Goal: Task Accomplishment & Management: Use online tool/utility

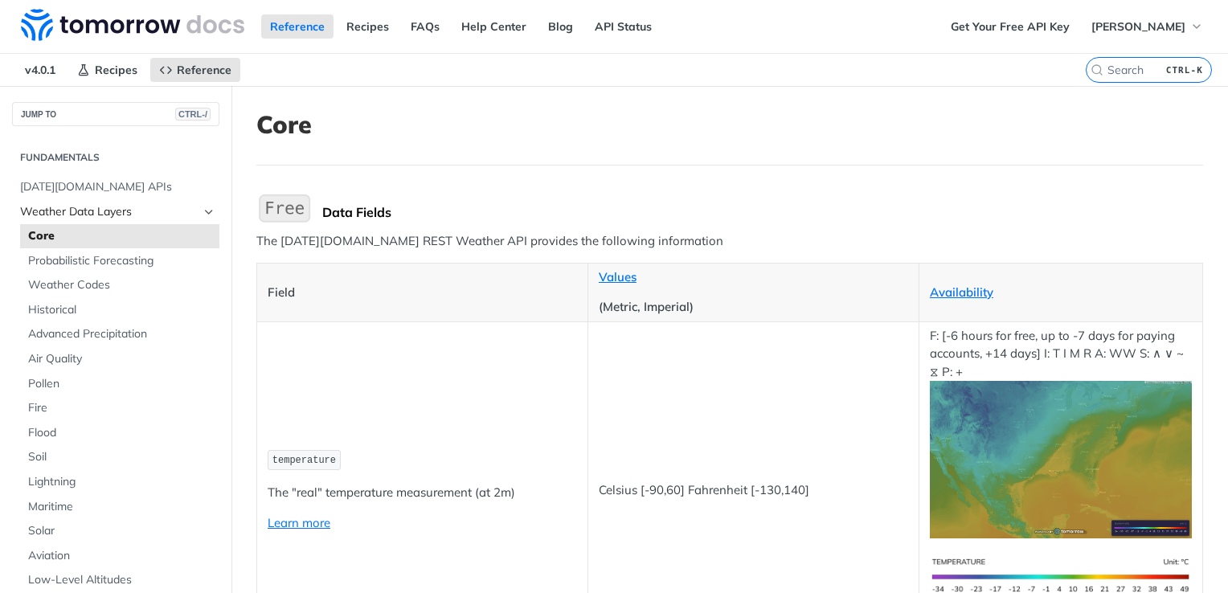
click at [129, 215] on span "Weather Data Layers" at bounding box center [109, 212] width 178 height 16
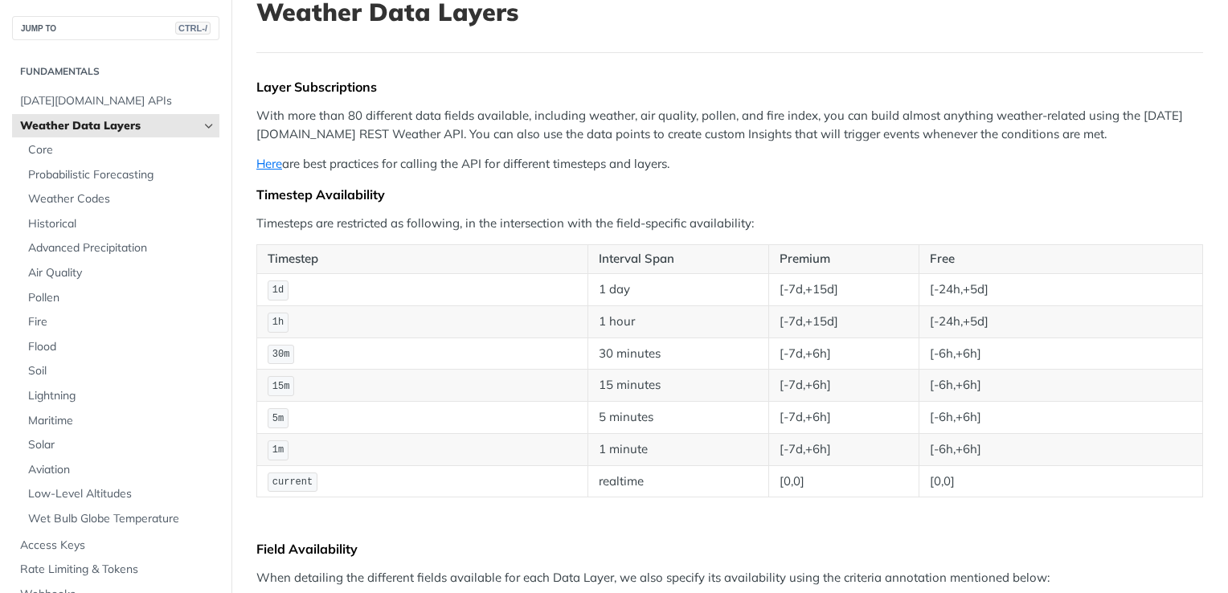
scroll to position [161, 0]
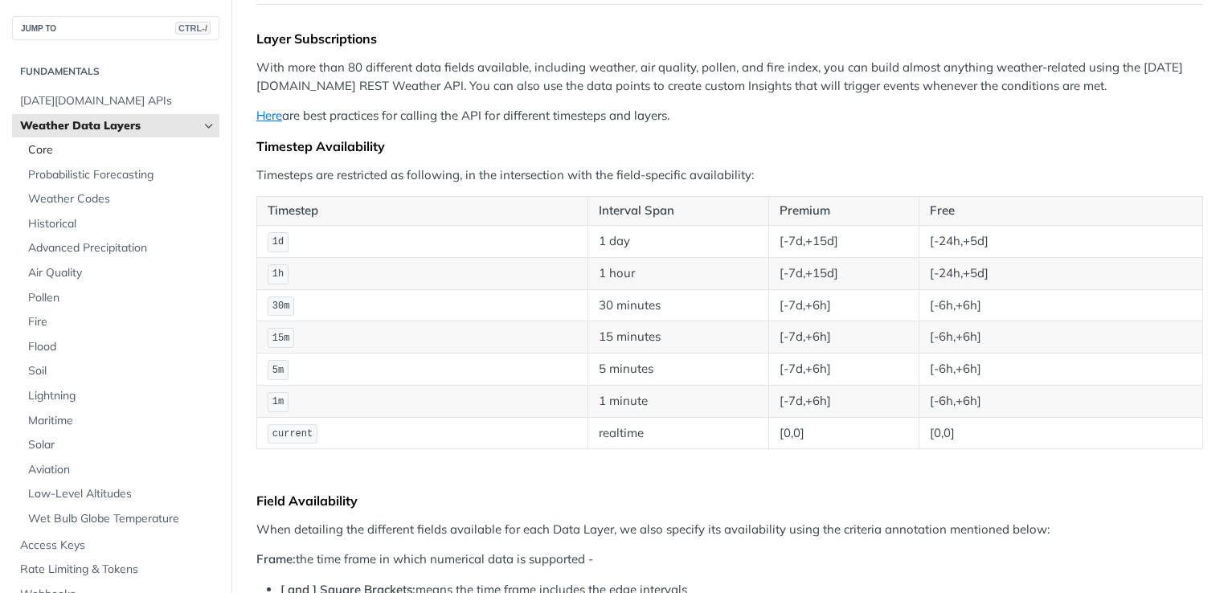
click at [78, 150] on span "Core" at bounding box center [121, 150] width 187 height 16
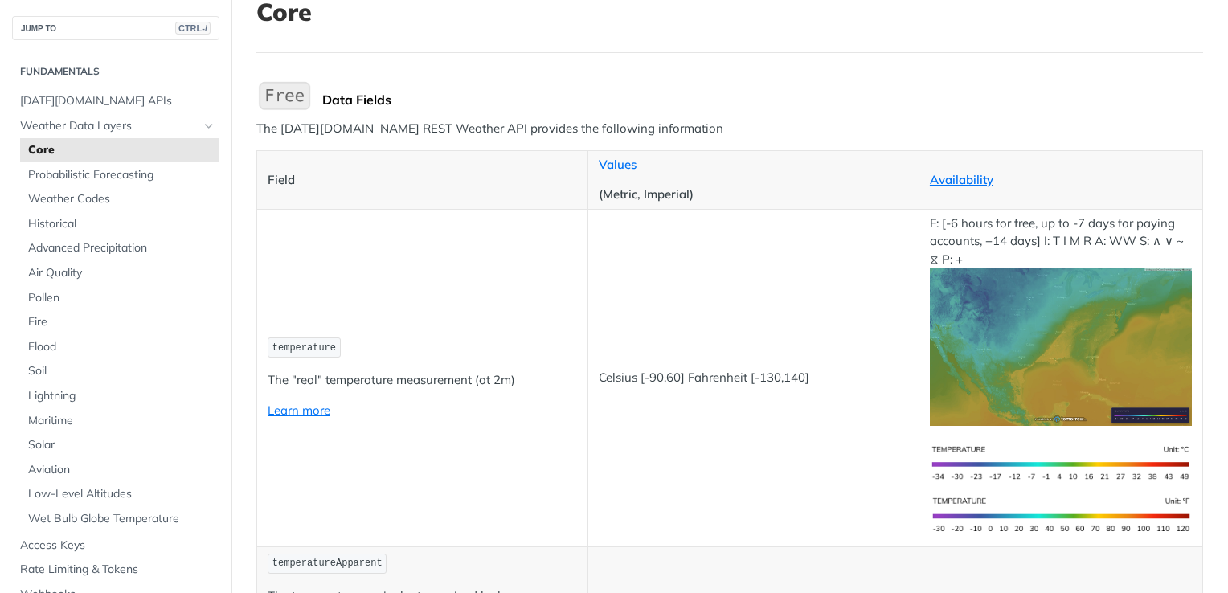
scroll to position [161, 0]
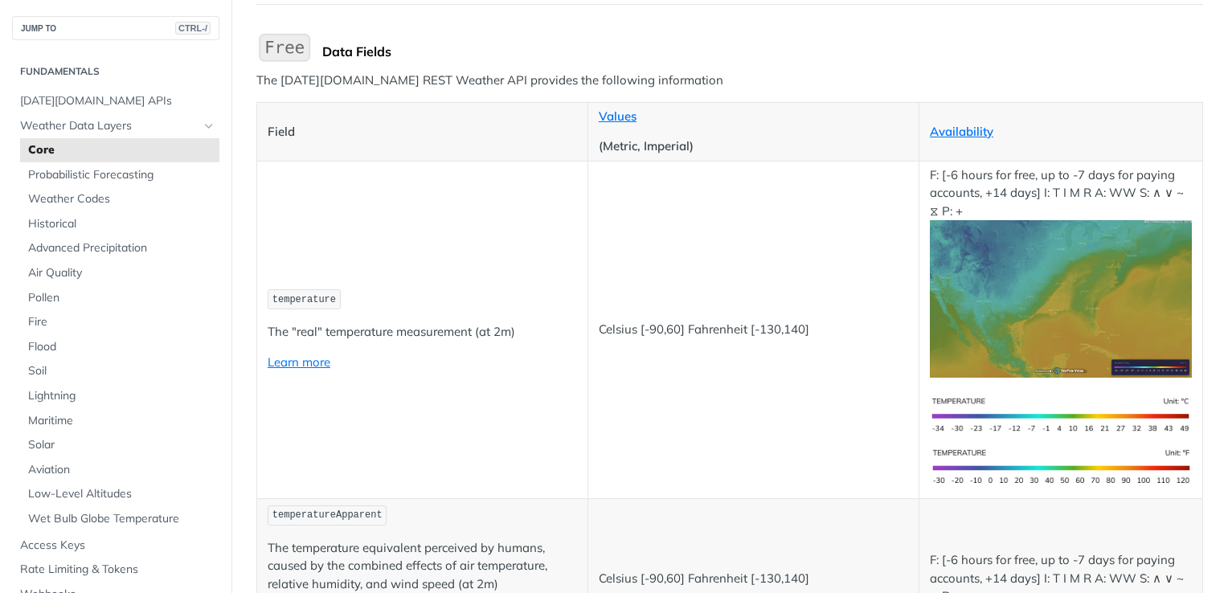
click at [303, 289] on code "temperature" at bounding box center [304, 299] width 73 height 20
click at [313, 313] on td "temperature The "real" temperature measurement (at 2m) Learn more" at bounding box center [422, 329] width 331 height 337
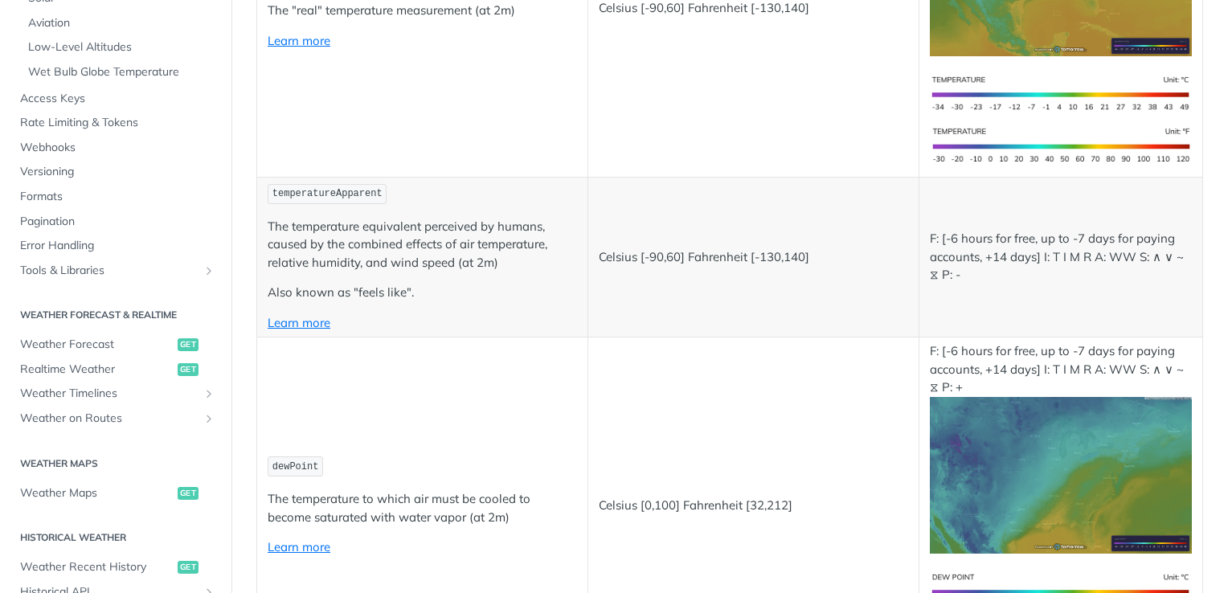
scroll to position [482, 0]
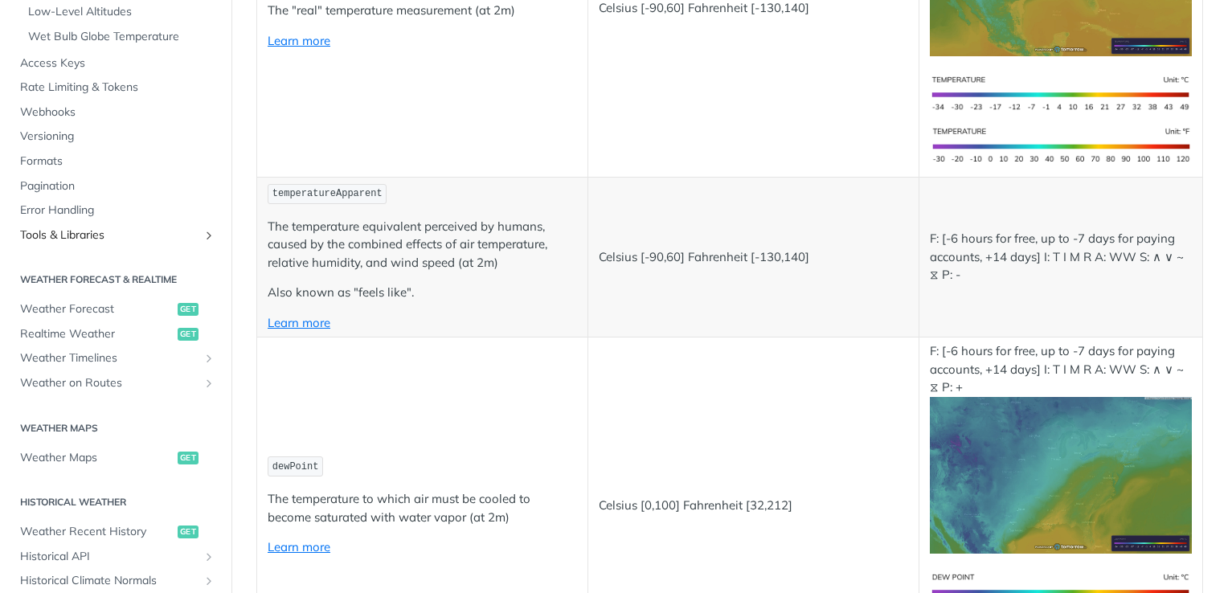
click at [109, 230] on span "Tools & Libraries" at bounding box center [109, 235] width 178 height 16
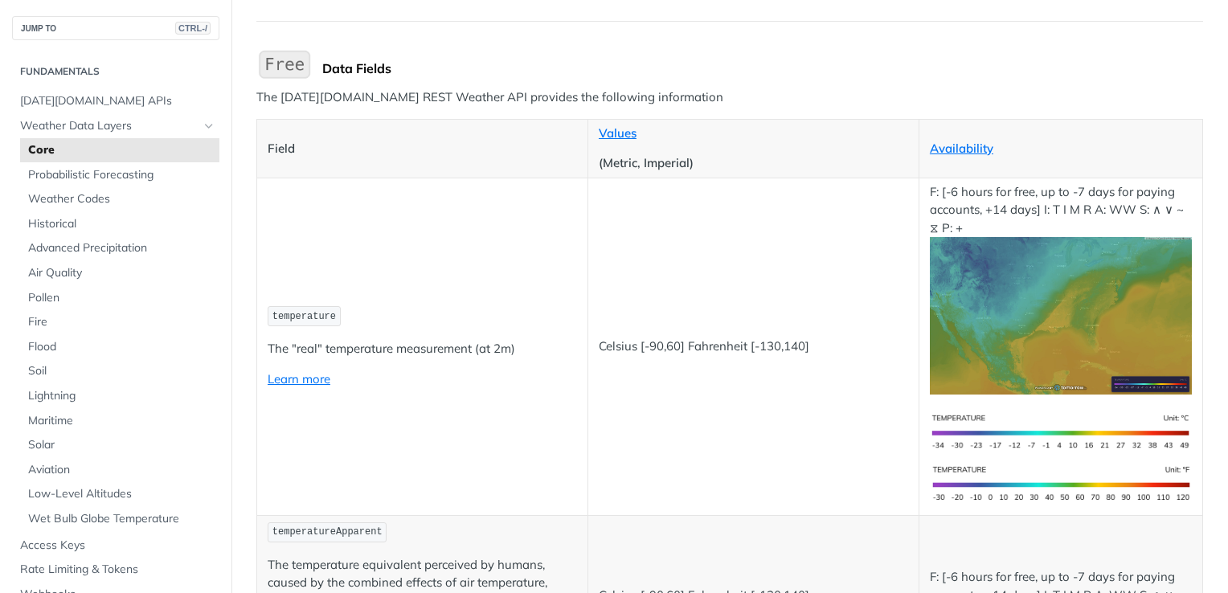
scroll to position [161, 0]
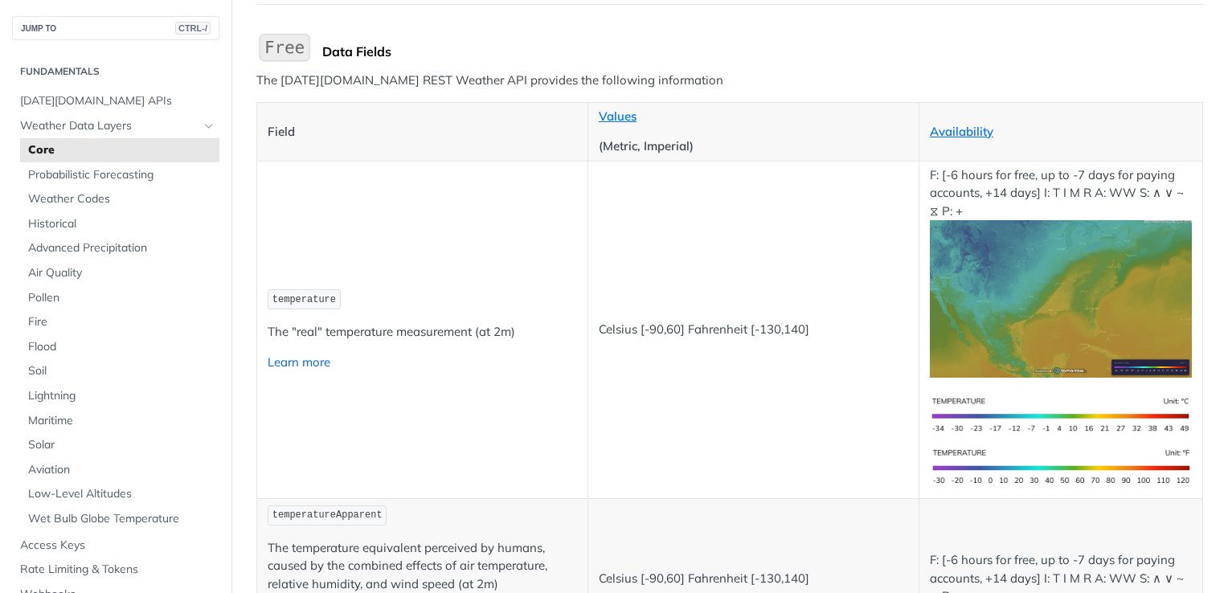
click at [312, 355] on link "Learn more" at bounding box center [299, 361] width 63 height 15
click at [296, 354] on link "Learn more" at bounding box center [299, 361] width 63 height 15
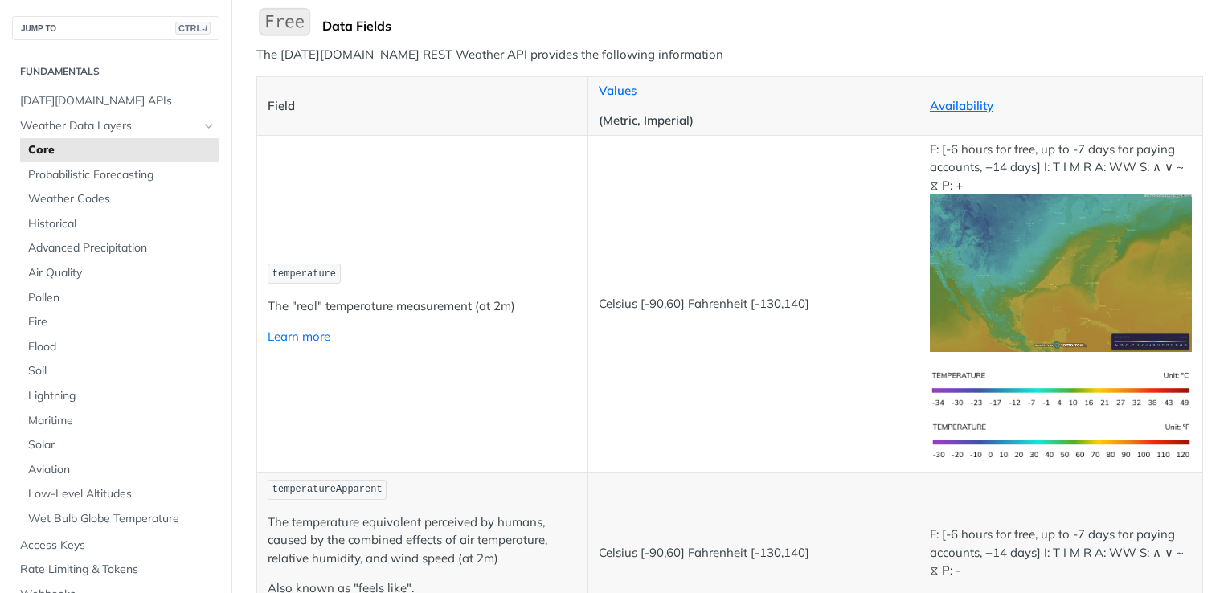
scroll to position [321, 0]
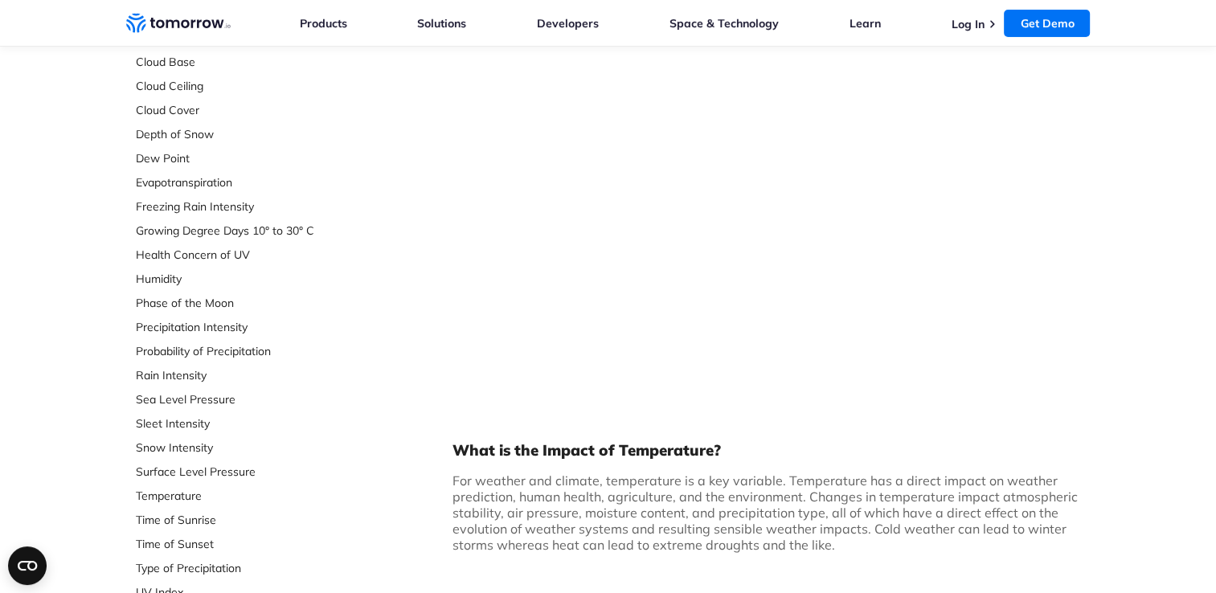
scroll to position [321, 0]
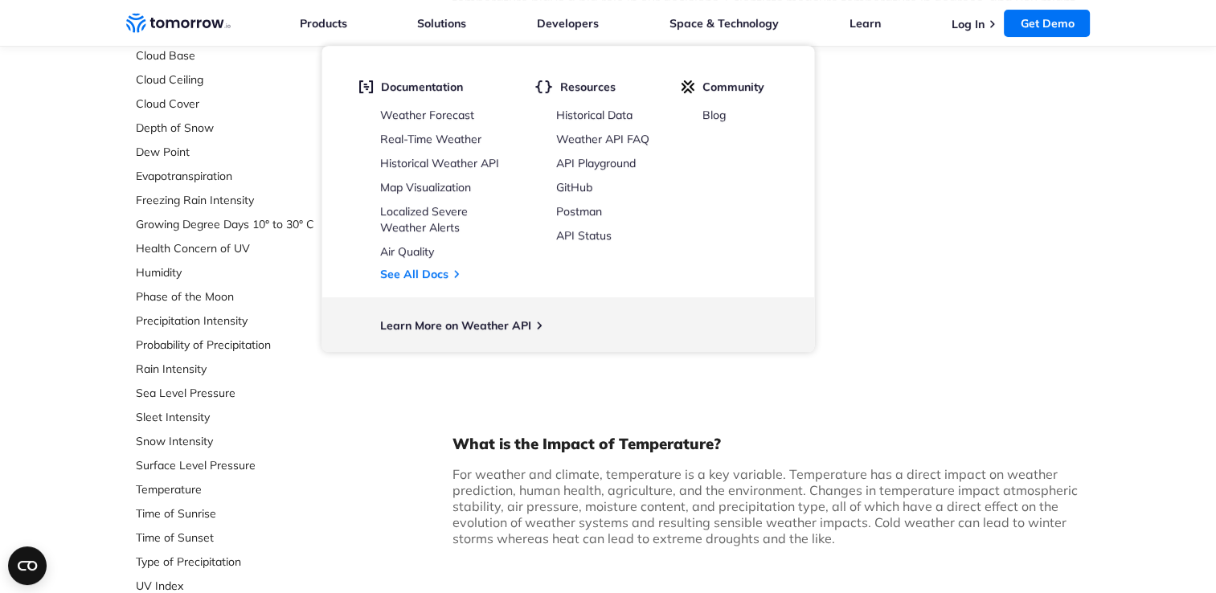
click at [583, 423] on div "What is Temperature? Temperature is the measurement of how hot or cold somethin…" at bounding box center [771, 244] width 638 height 630
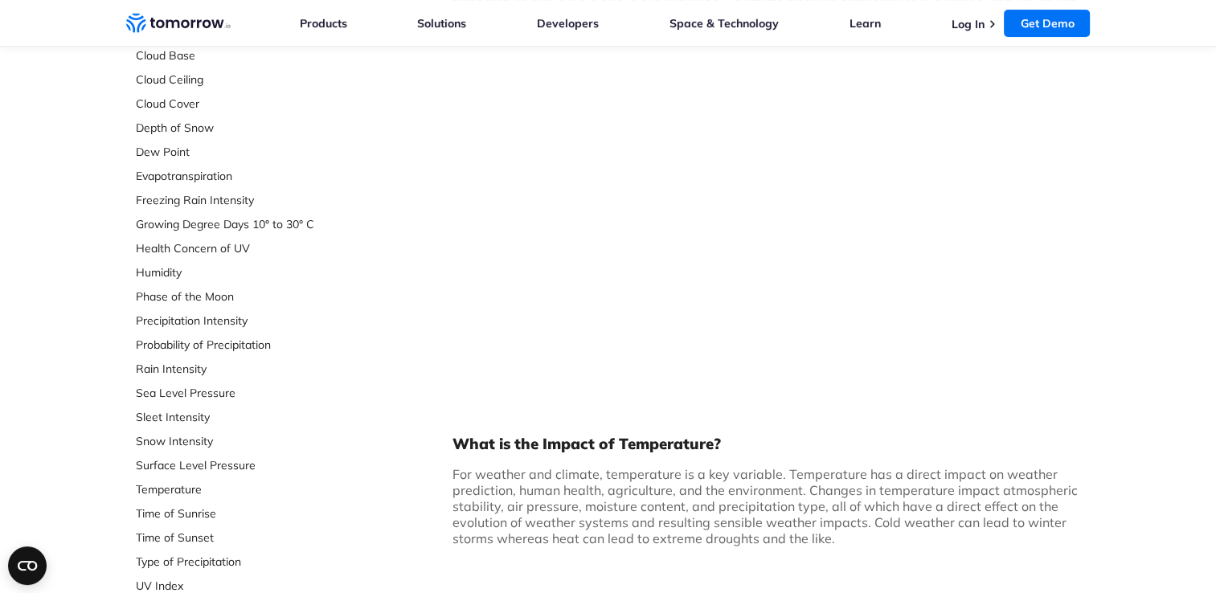
click at [585, 455] on div "What is Temperature? Temperature is the measurement of how hot or cold somethin…" at bounding box center [771, 244] width 638 height 630
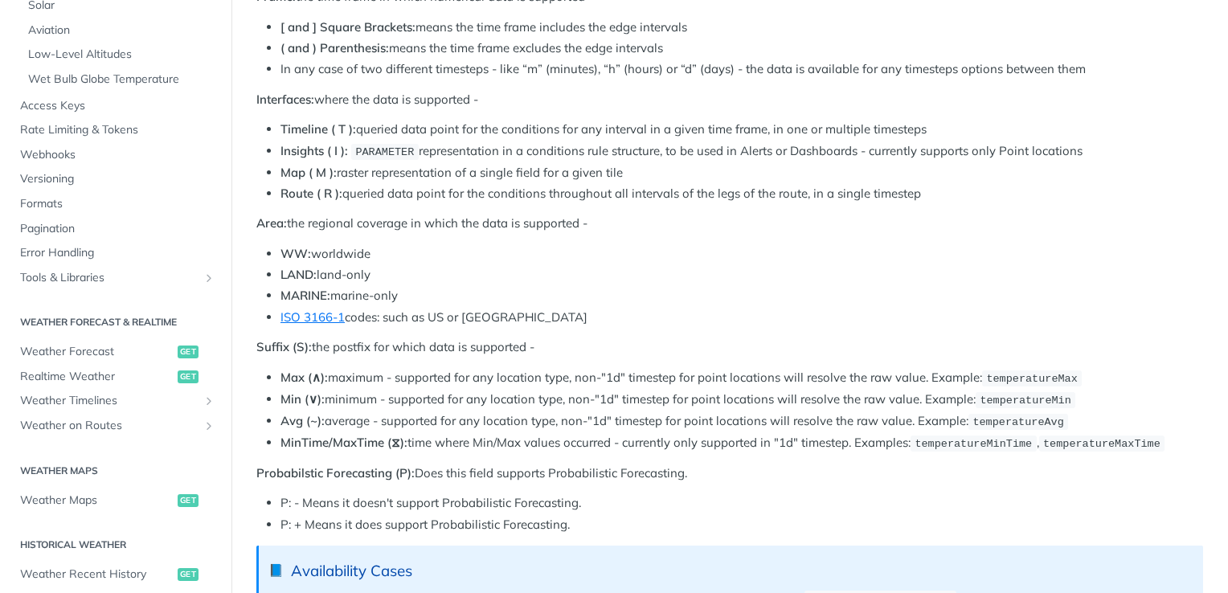
scroll to position [482, 0]
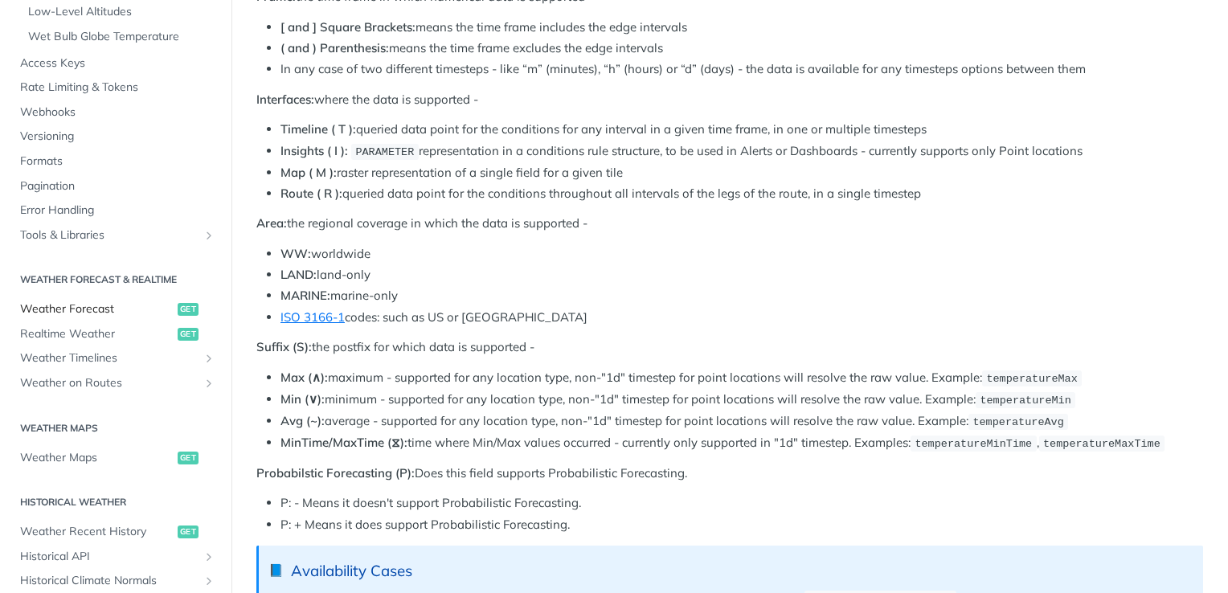
click at [113, 317] on span "Weather Forecast" at bounding box center [96, 309] width 153 height 16
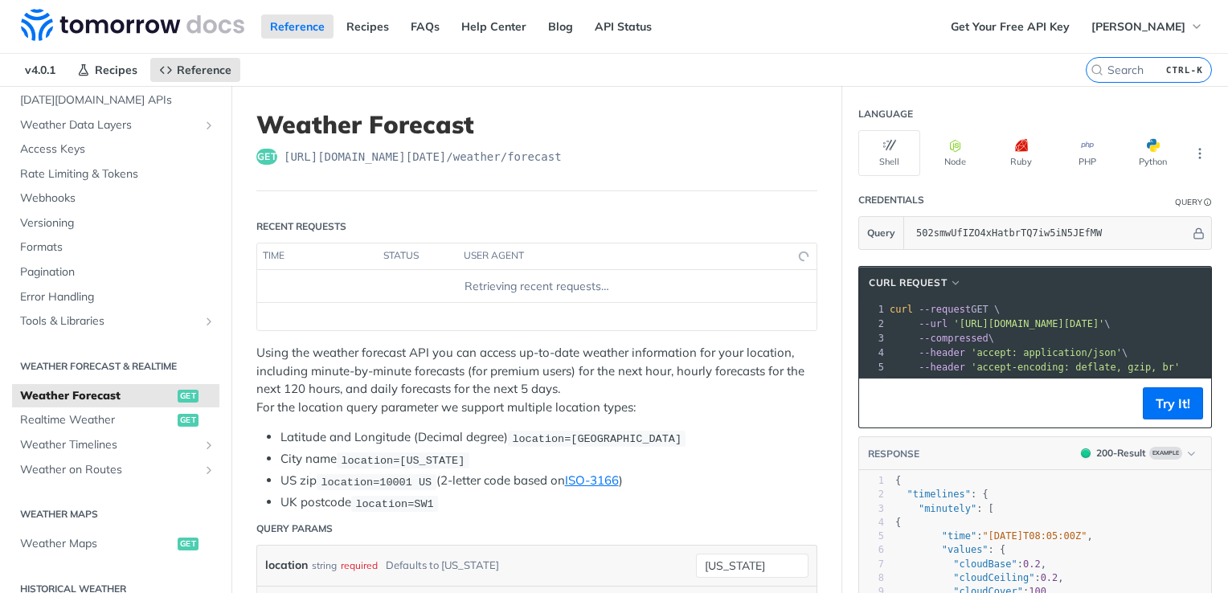
scroll to position [321, 0]
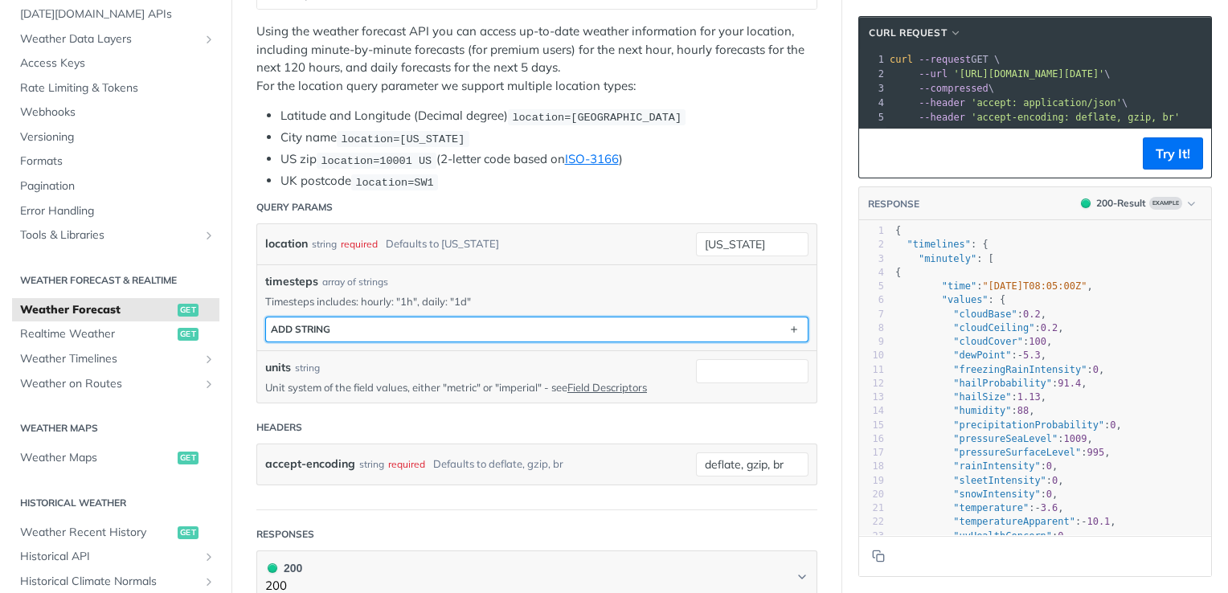
click at [501, 337] on button "ADD string" at bounding box center [536, 329] width 541 height 24
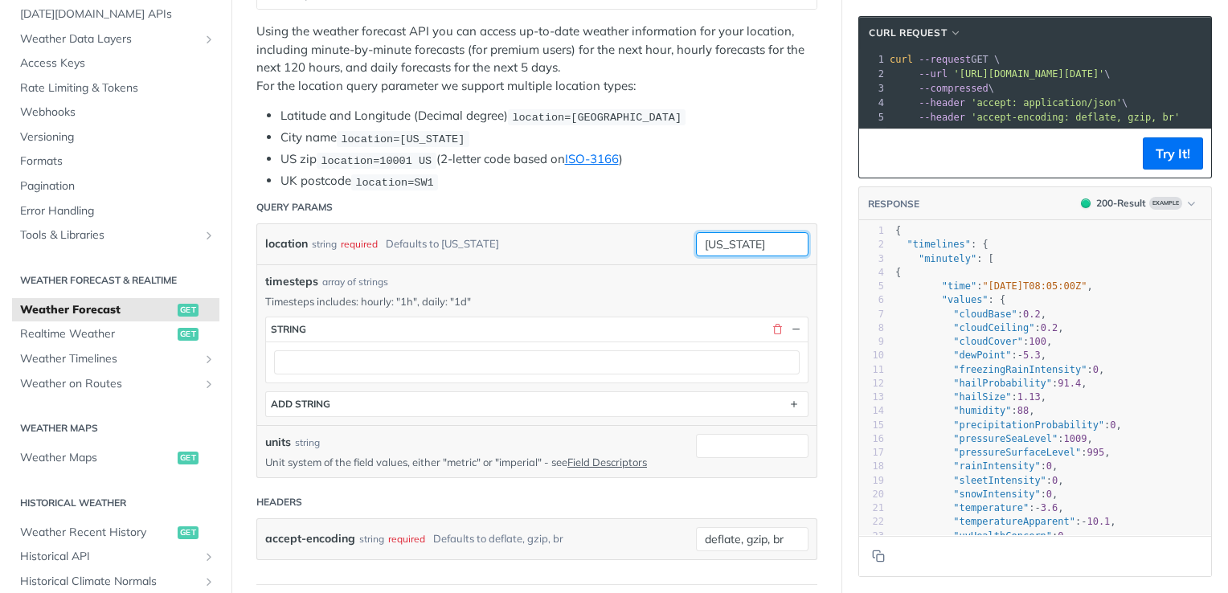
click at [725, 236] on input "new york" at bounding box center [752, 244] width 112 height 24
click at [570, 255] on div "location string required Defaults to new york new york required type : string U…" at bounding box center [536, 244] width 559 height 40
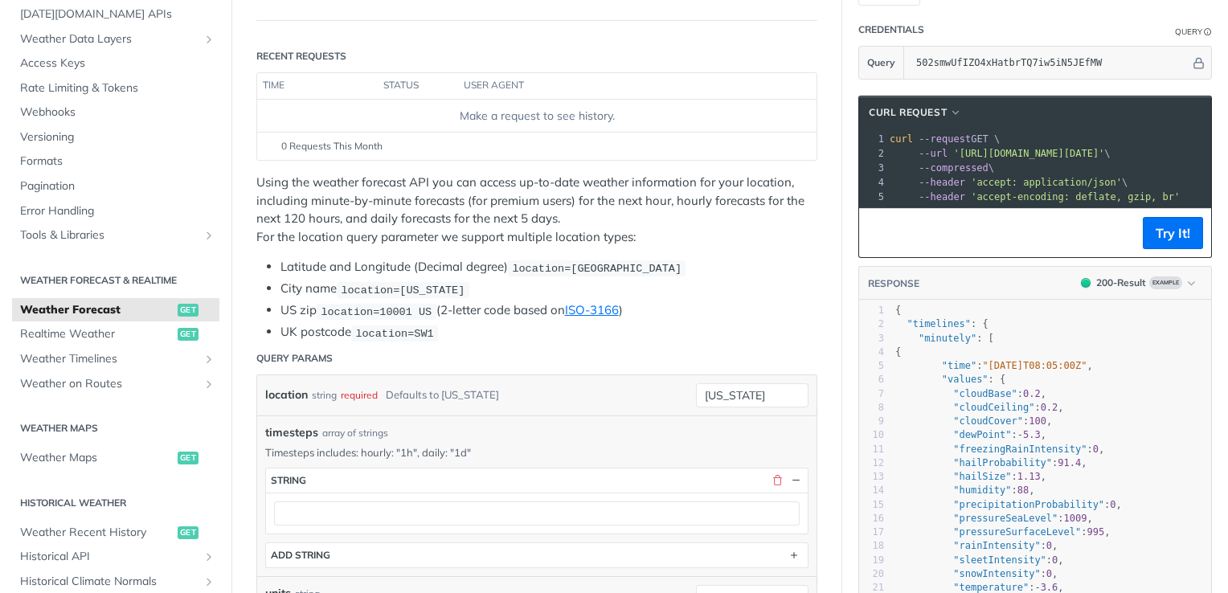
scroll to position [161, 0]
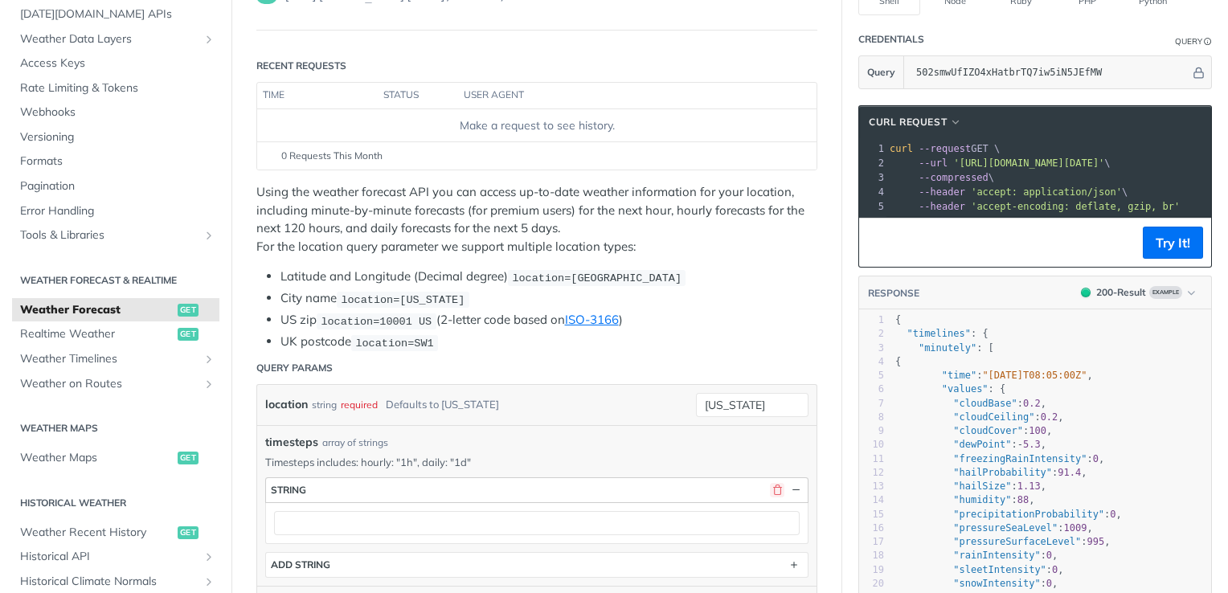
click at [770, 484] on button "button" at bounding box center [777, 490] width 14 height 14
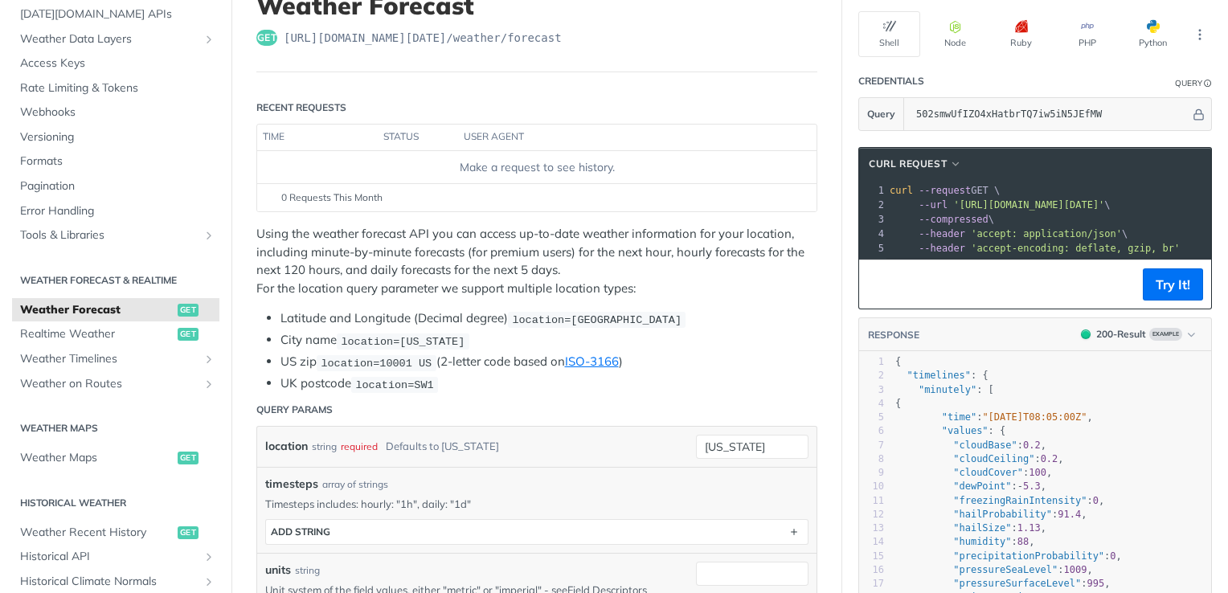
scroll to position [0, 0]
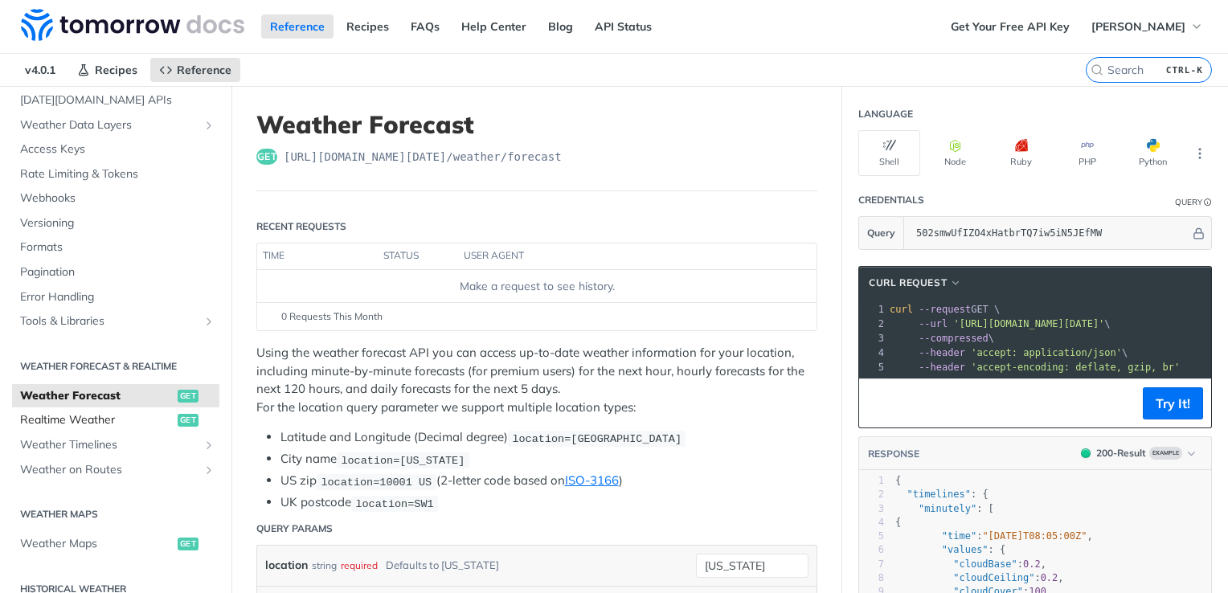
click at [125, 415] on span "Realtime Weather" at bounding box center [96, 420] width 153 height 16
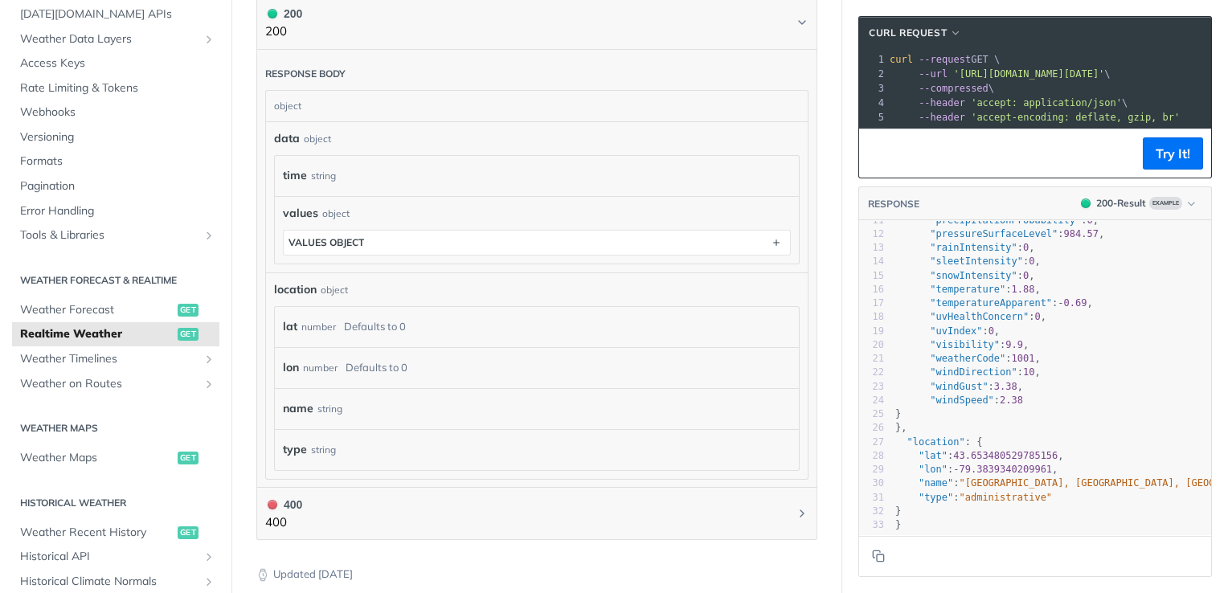
scroll to position [803, 0]
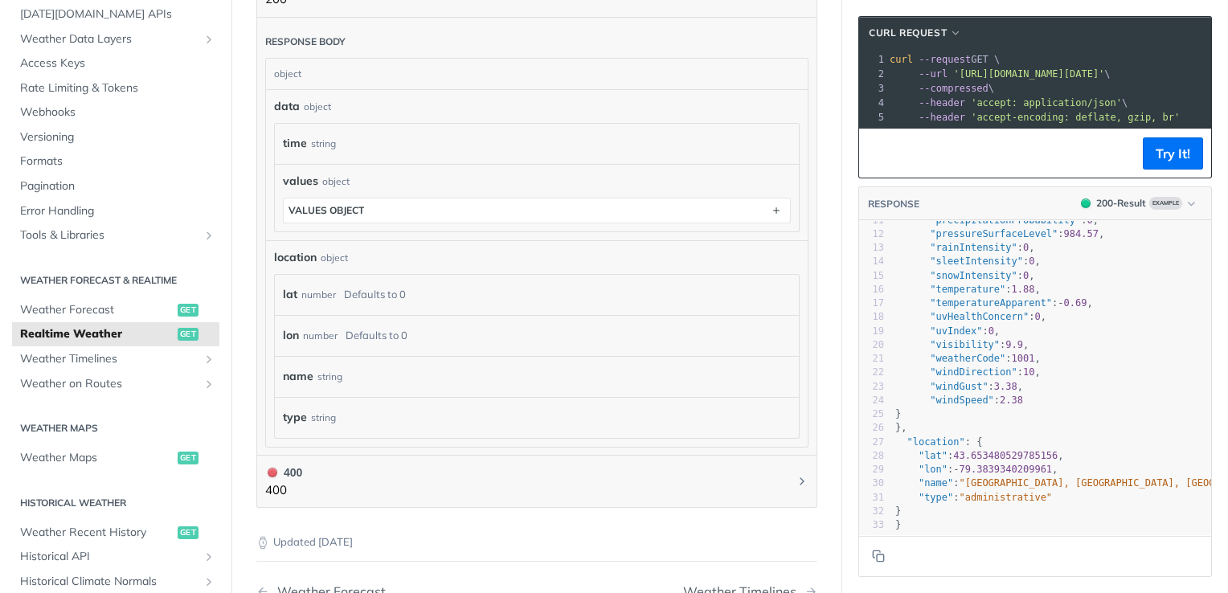
click at [373, 218] on section "values object" at bounding box center [537, 211] width 508 height 26
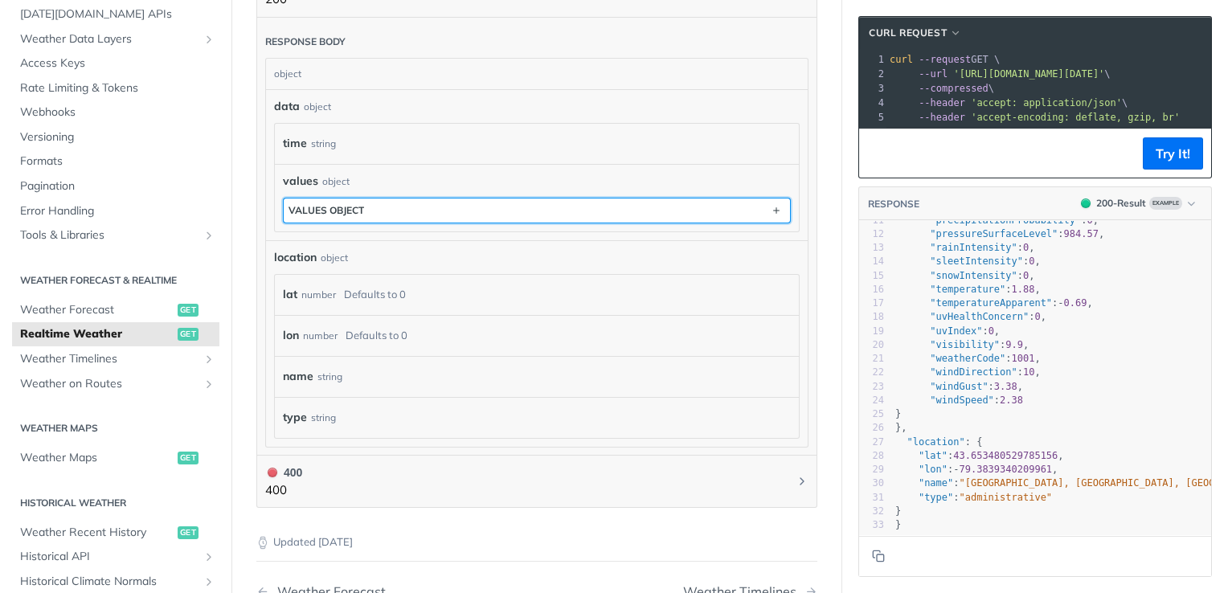
click at [377, 210] on button "values object" at bounding box center [537, 210] width 506 height 24
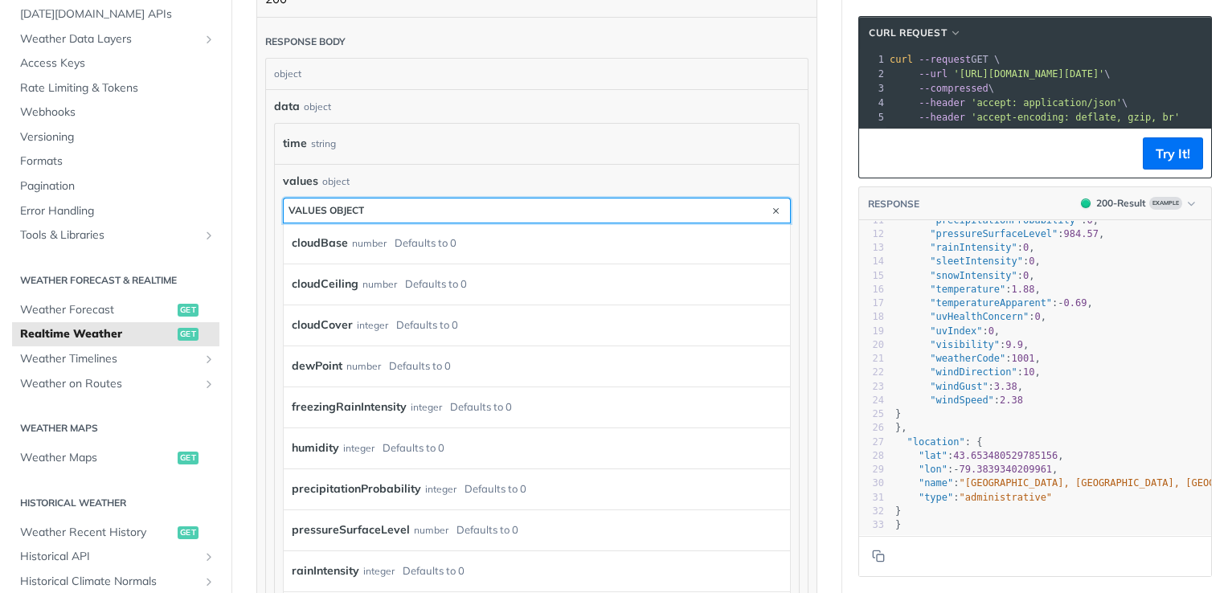
click at [377, 210] on button "values object" at bounding box center [537, 210] width 506 height 24
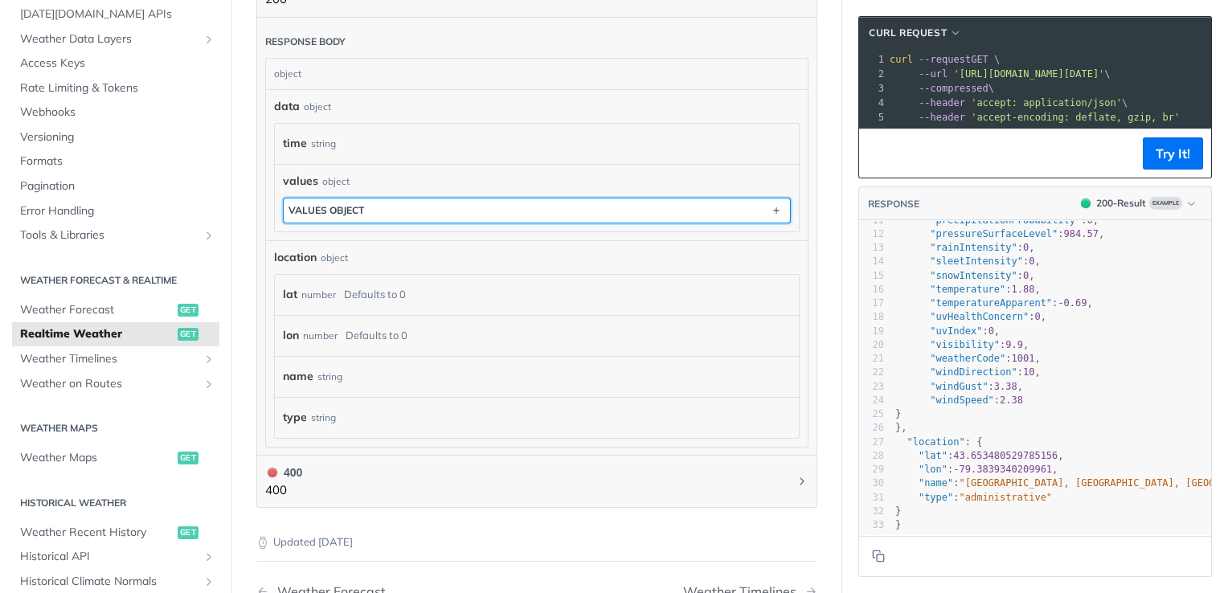
click at [377, 210] on button "values object" at bounding box center [537, 210] width 506 height 24
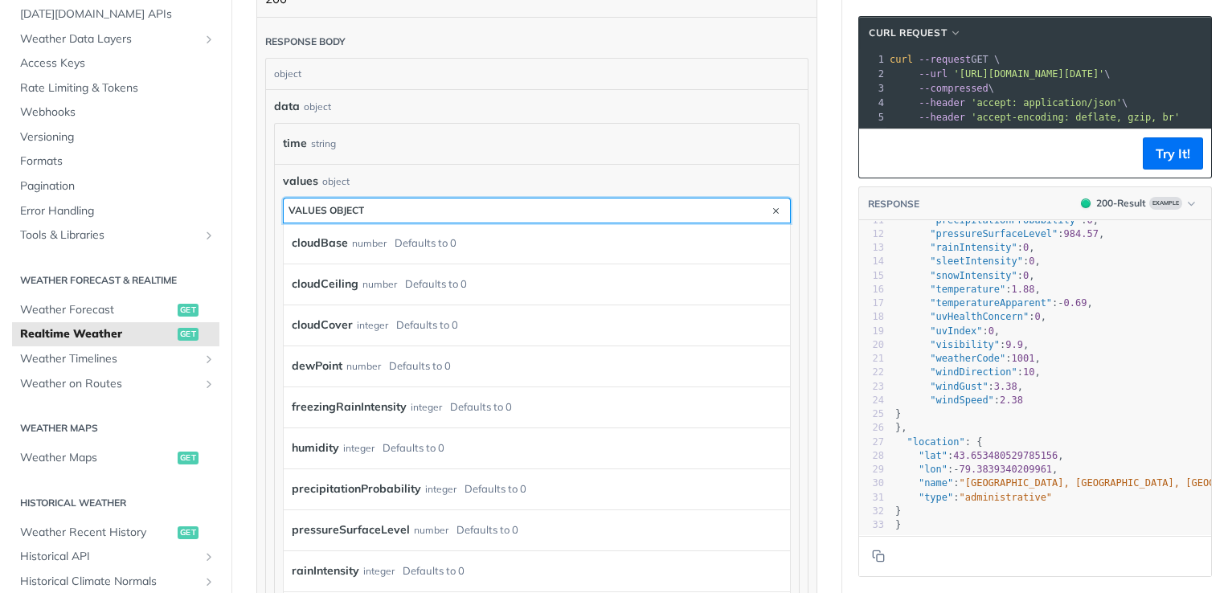
click at [377, 210] on button "values object" at bounding box center [537, 210] width 506 height 24
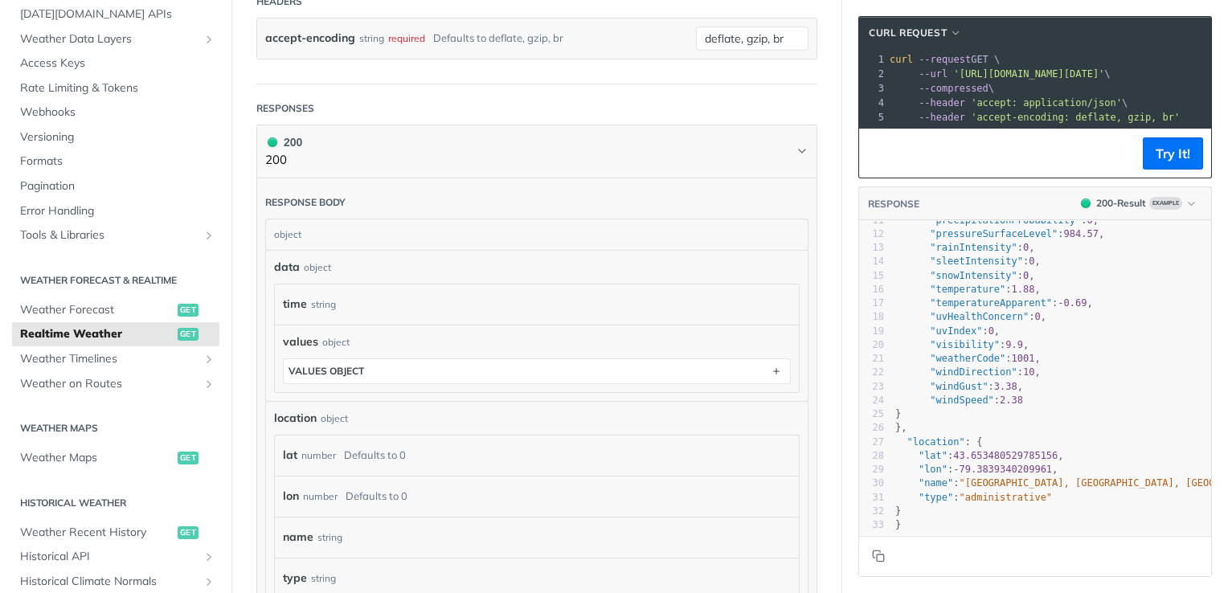
click at [351, 309] on div "time string" at bounding box center [529, 304] width 492 height 24
click at [345, 303] on div "time string" at bounding box center [529, 304] width 492 height 24
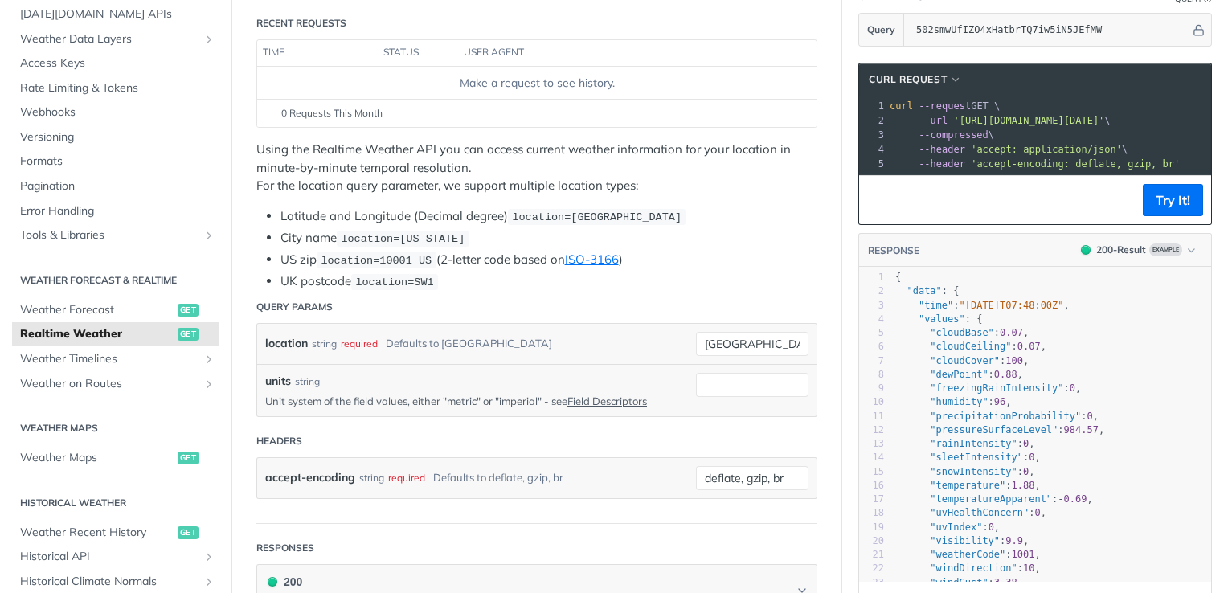
scroll to position [80, 0]
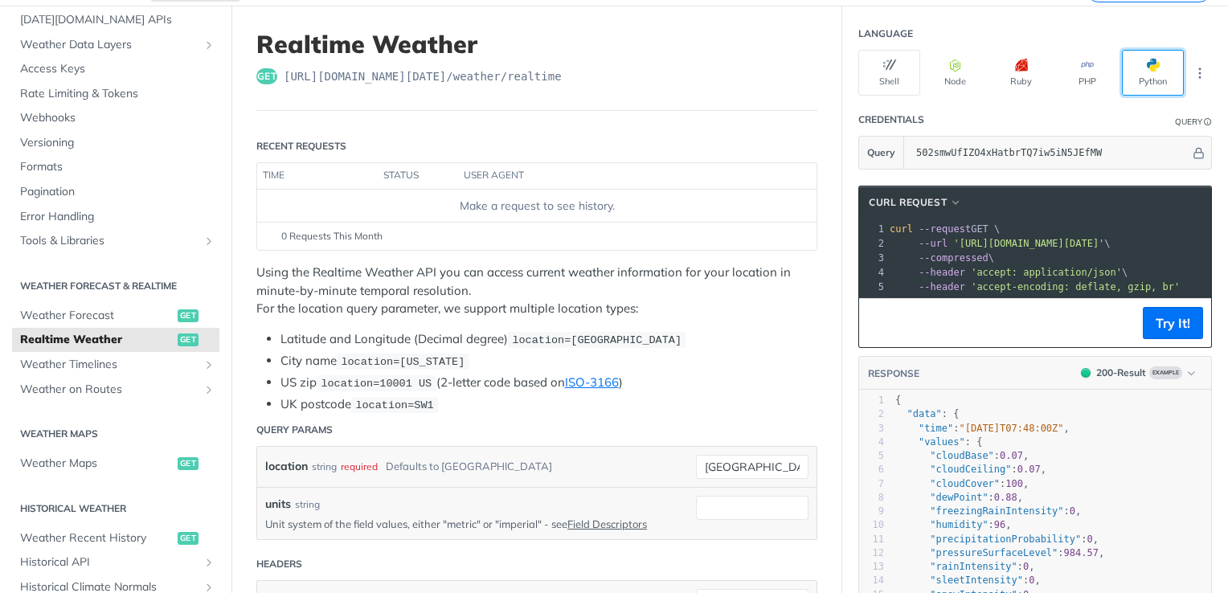
click at [1130, 92] on button "Python" at bounding box center [1153, 73] width 62 height 46
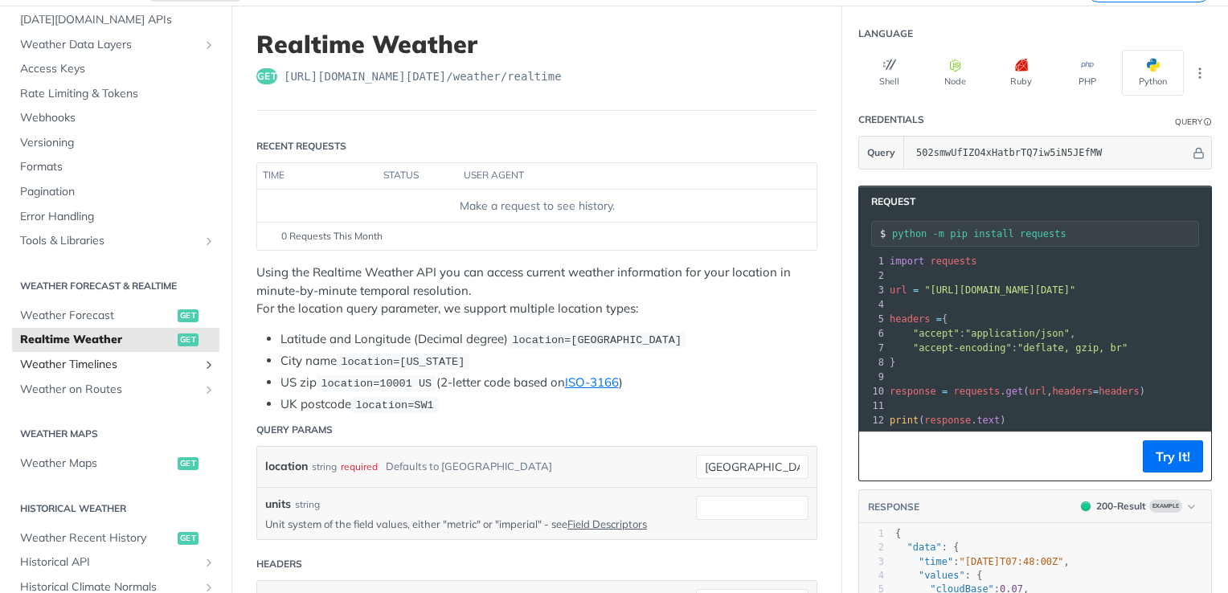
click at [115, 357] on span "Weather Timelines" at bounding box center [109, 365] width 178 height 16
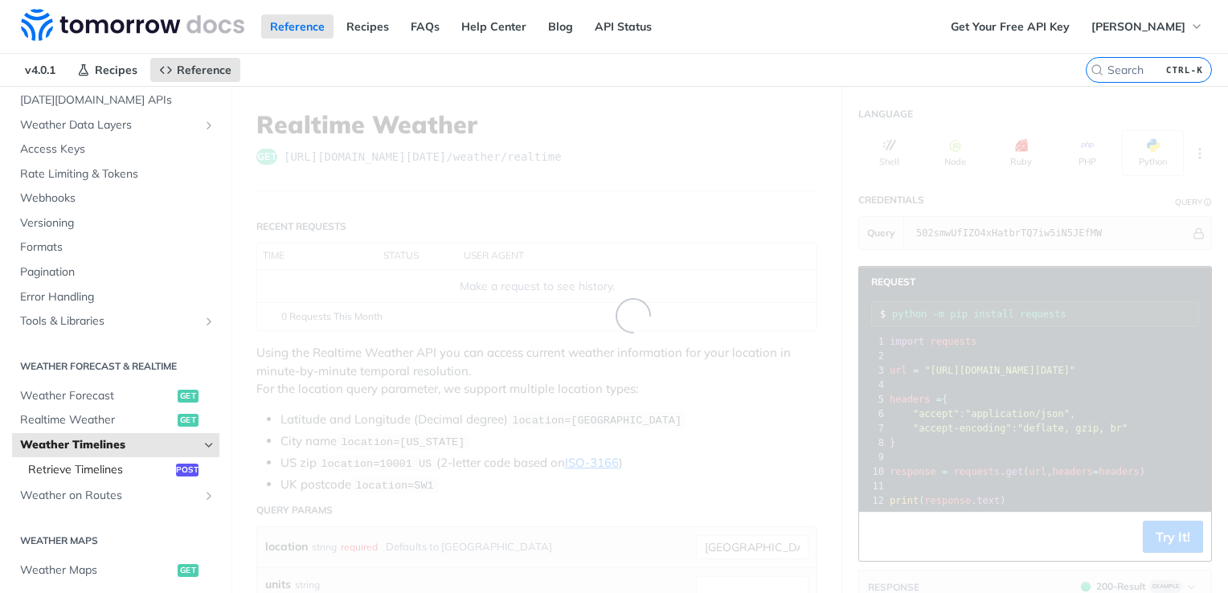
click at [110, 464] on span "Retrieve Timelines" at bounding box center [100, 470] width 144 height 16
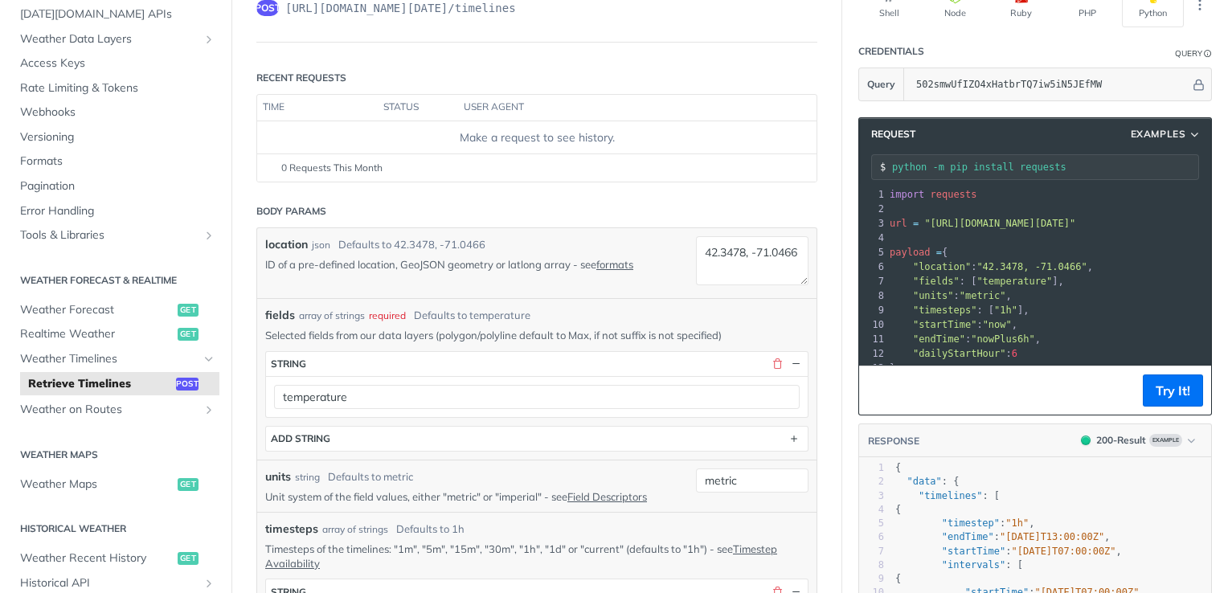
scroll to position [161, 0]
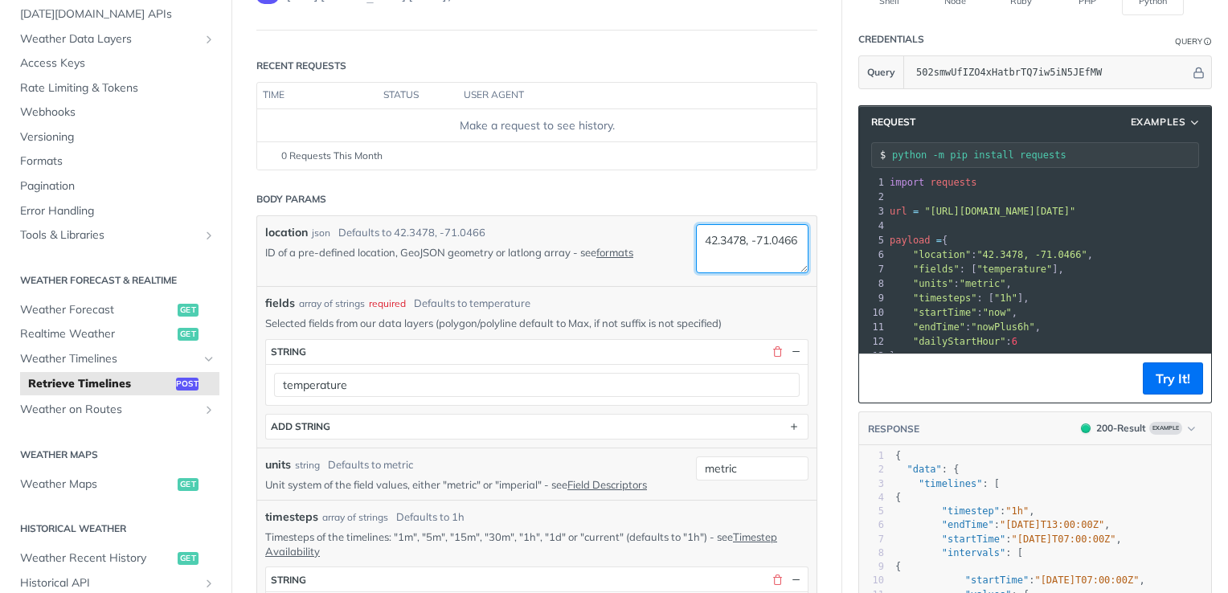
drag, startPoint x: 755, startPoint y: 263, endPoint x: 598, endPoint y: 188, distance: 174.3
click at [628, 217] on div "location json Defaults to 42.3478, -71.0466 ID of a pre-defined location, GeoJS…" at bounding box center [536, 251] width 559 height 70
drag, startPoint x: 748, startPoint y: 252, endPoint x: 750, endPoint y: 242, distance: 10.7
click at [747, 252] on textarea "42.3478, -71.0466" at bounding box center [752, 248] width 112 height 49
click at [739, 236] on textarea "42.3478, -71.0466" at bounding box center [752, 248] width 112 height 49
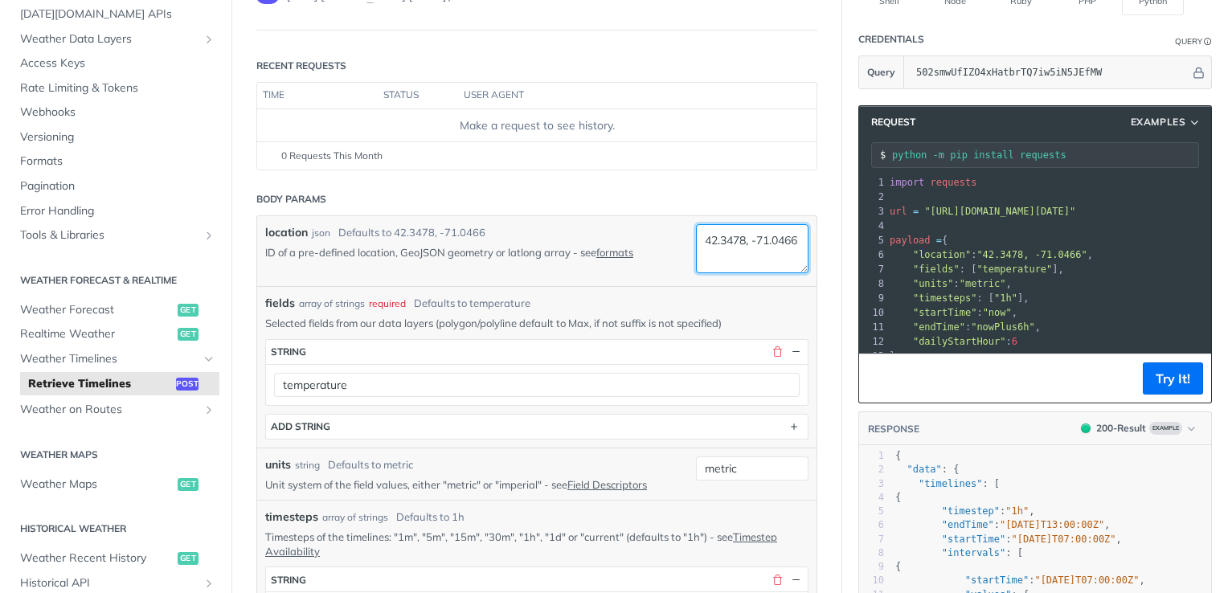
drag, startPoint x: 747, startPoint y: 237, endPoint x: 635, endPoint y: 230, distance: 111.9
click at [635, 230] on div "location json Defaults to 42.3478, -71.0466 ID of a pre-defined location, GeoJS…" at bounding box center [536, 251] width 543 height 54
paste textarea "15.57837"
drag, startPoint x: 749, startPoint y: 262, endPoint x: 648, endPoint y: 272, distance: 101.7
click at [650, 269] on div "location json Defaults to 42.3478, -71.0466 ID of a pre-defined location, GeoJS…" at bounding box center [536, 251] width 543 height 54
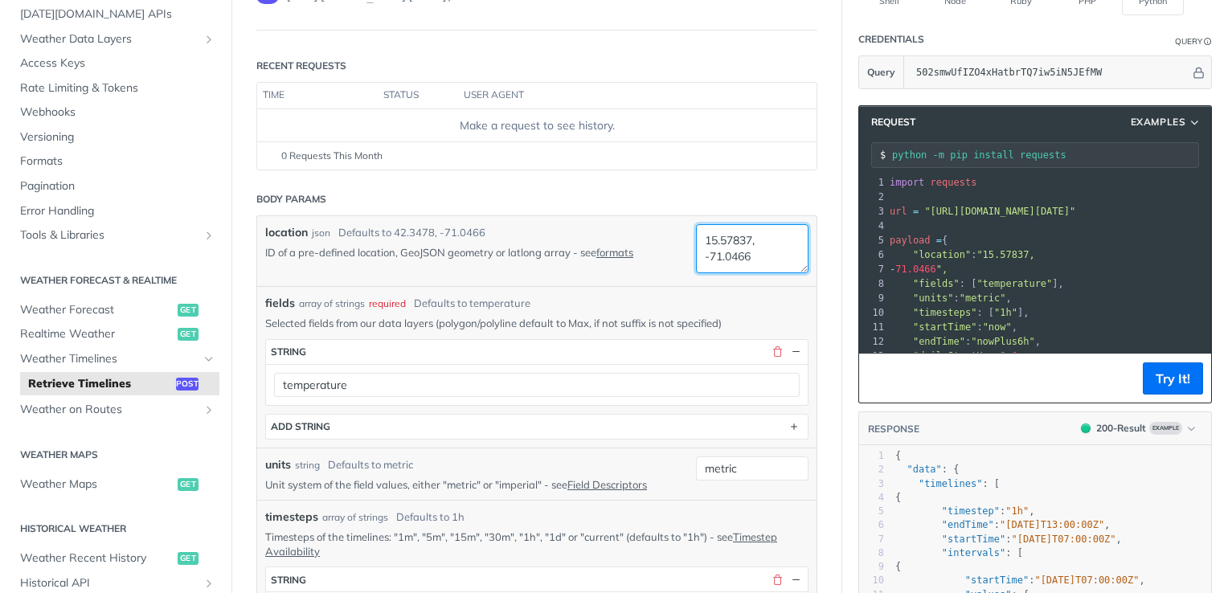
paste textarea "121.1112"
click at [696, 253] on textarea "15.57837, 121.11126" at bounding box center [752, 248] width 112 height 49
type textarea "15.57837, 121.11126"
click at [620, 261] on div "location json Defaults to 42.3478, -71.0466 ID of a pre-defined location, GeoJS…" at bounding box center [536, 251] width 543 height 54
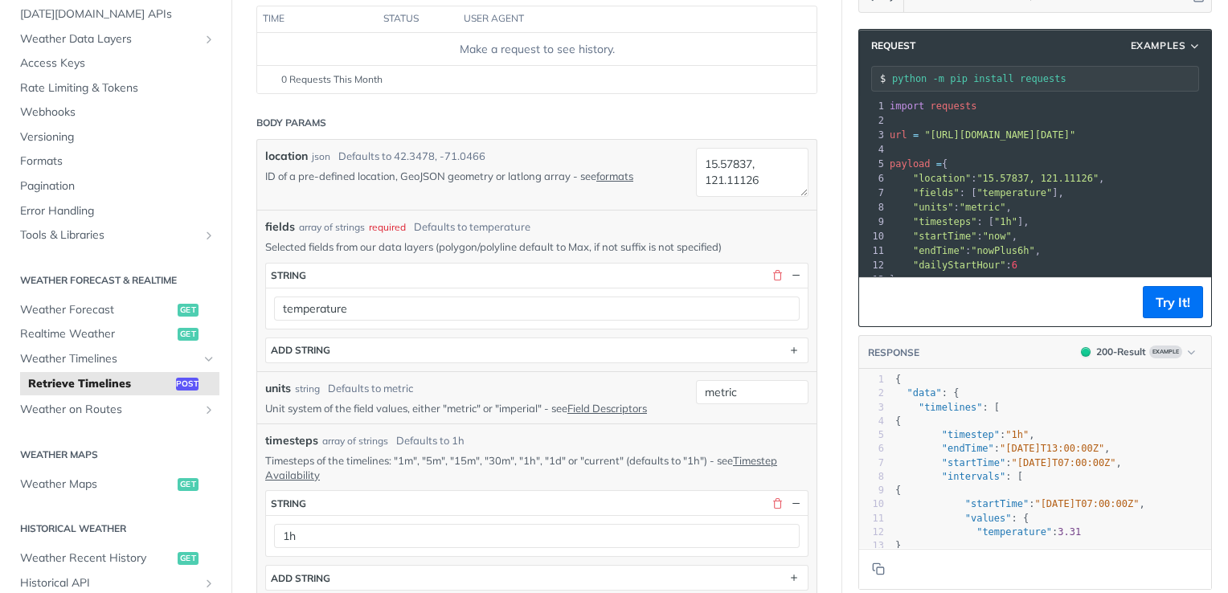
scroll to position [241, 0]
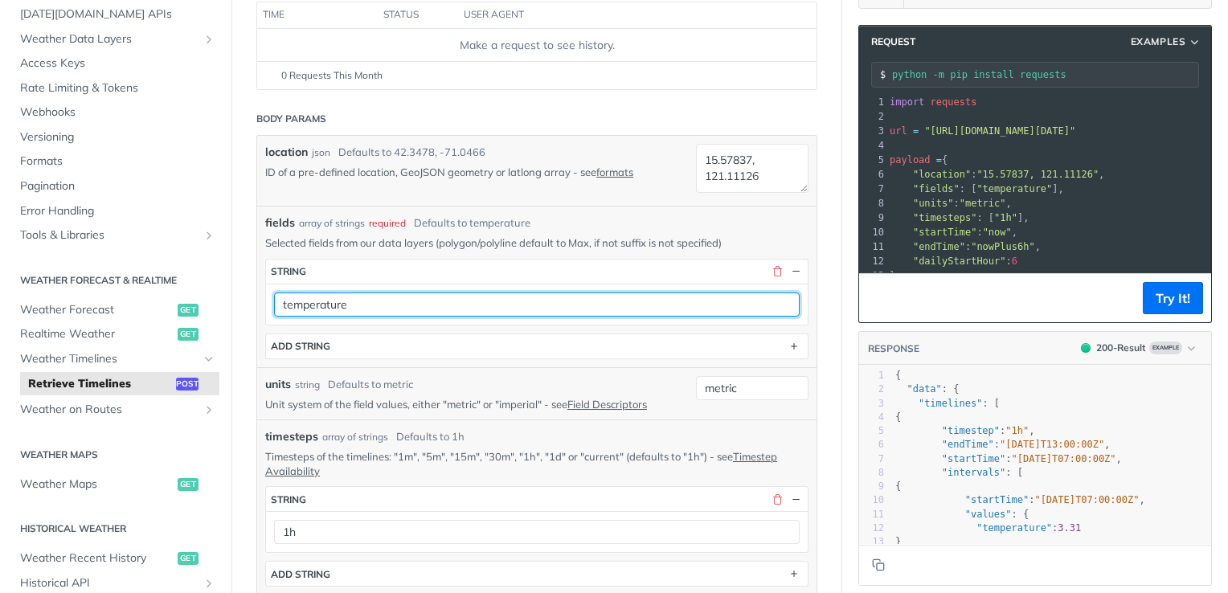
click at [386, 294] on input "temperature" at bounding box center [536, 304] width 525 height 24
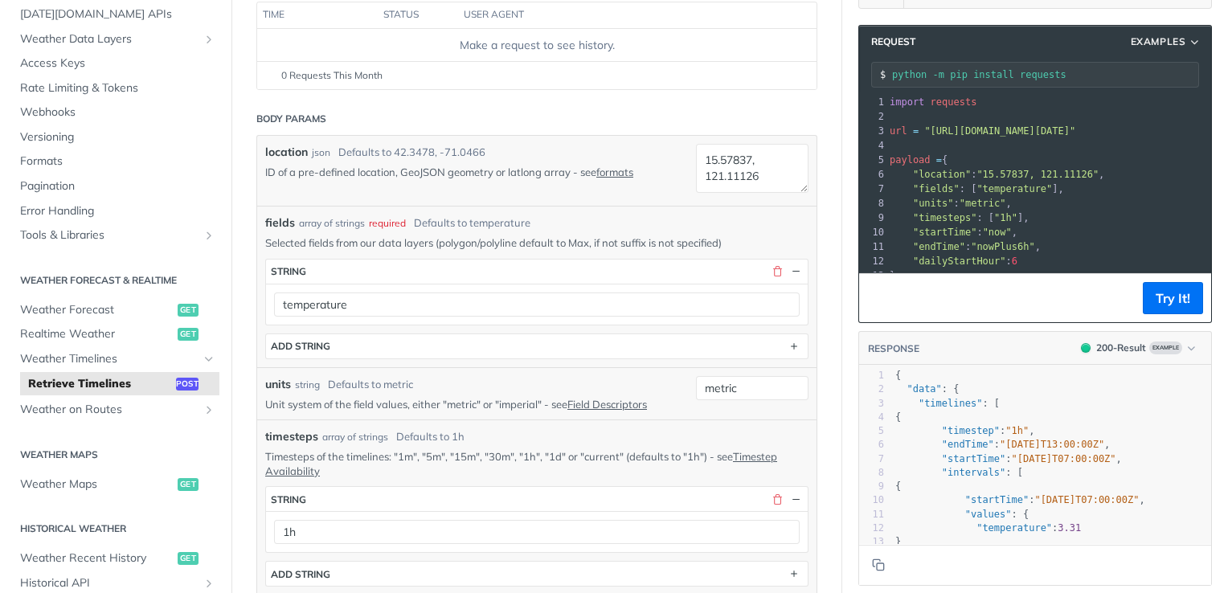
click at [378, 377] on div "Defaults to metric" at bounding box center [370, 385] width 85 height 16
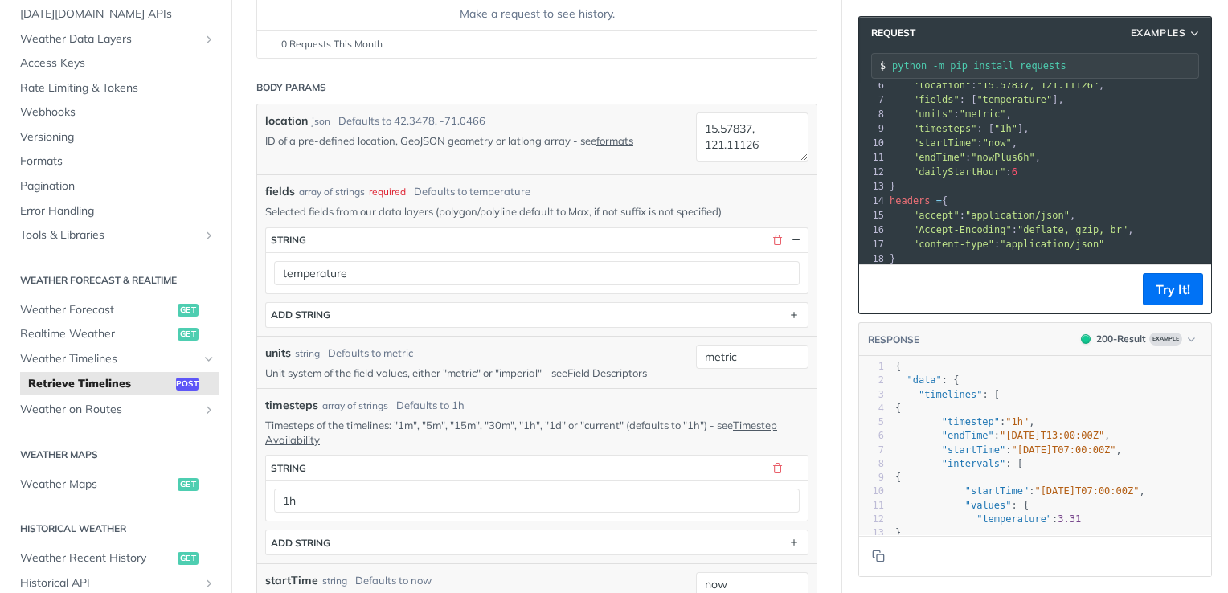
scroll to position [402, 0]
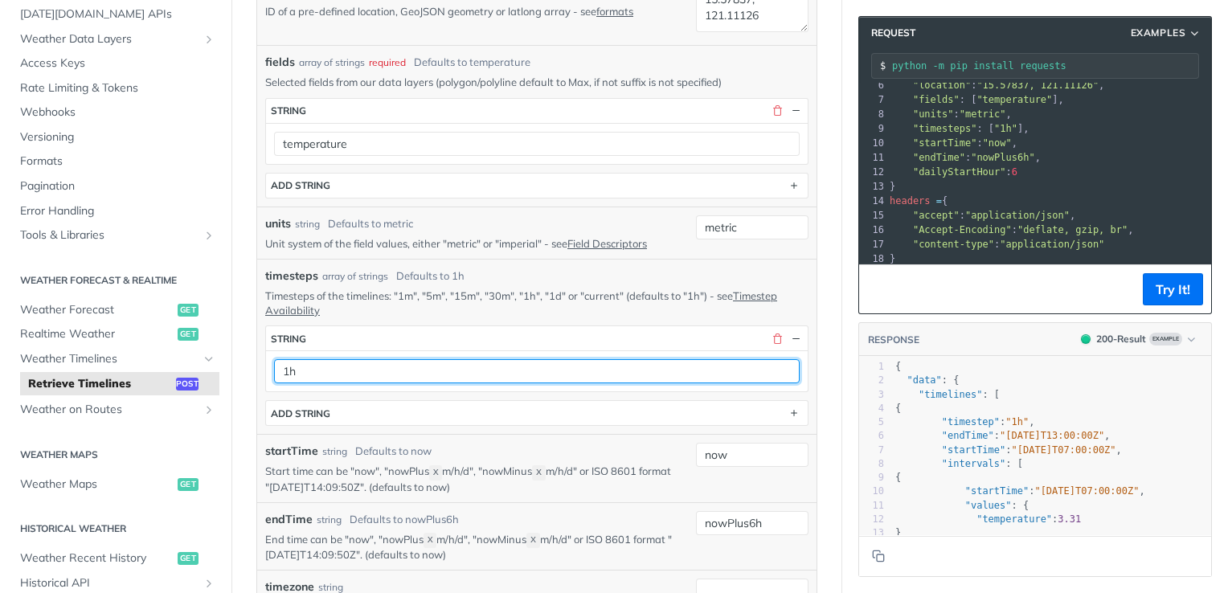
click at [426, 366] on input "1h" at bounding box center [536, 371] width 525 height 24
drag, startPoint x: 422, startPoint y: 372, endPoint x: 298, endPoint y: 365, distance: 123.9
click at [301, 365] on input "1h" at bounding box center [536, 371] width 525 height 24
drag, startPoint x: 367, startPoint y: 371, endPoint x: 264, endPoint y: 371, distance: 102.8
click at [266, 372] on div "1h2 type : string" at bounding box center [536, 370] width 541 height 41
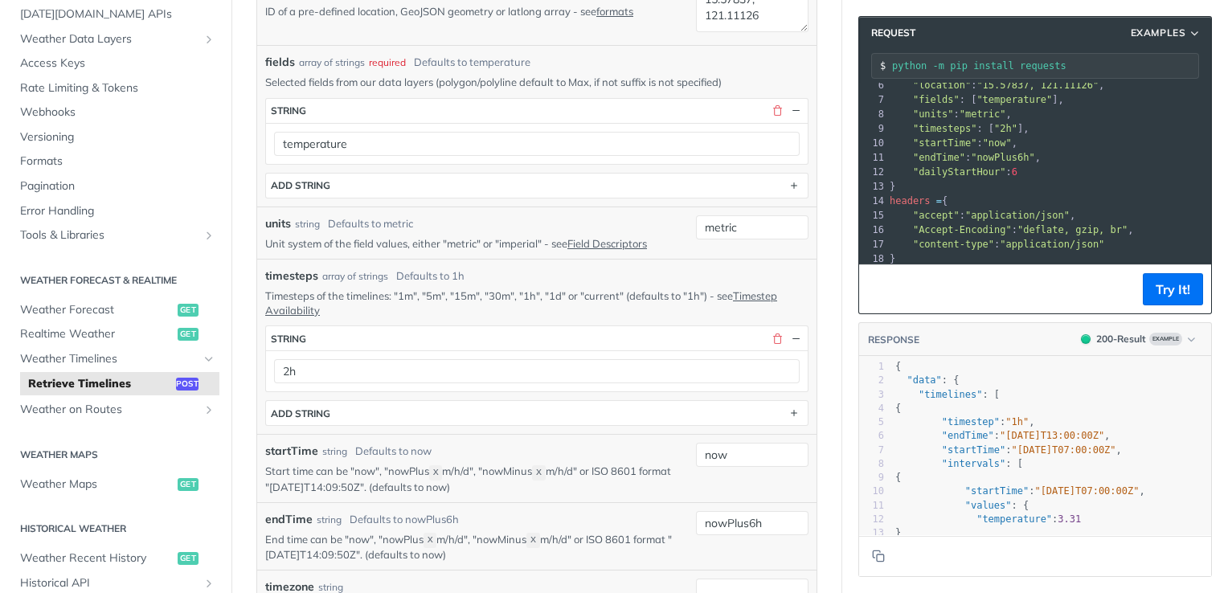
click at [501, 288] on p "Timesteps of the timelines: "1m", "5m", "15m", "30m", "1h", "1d" or "current" (…" at bounding box center [536, 302] width 543 height 29
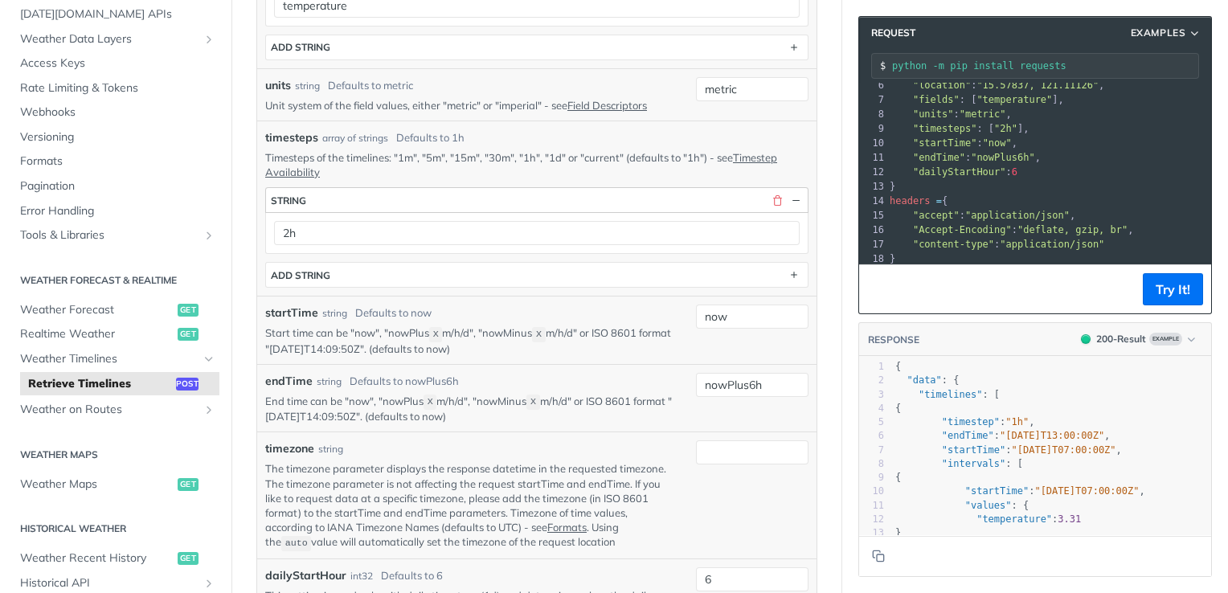
scroll to position [562, 0]
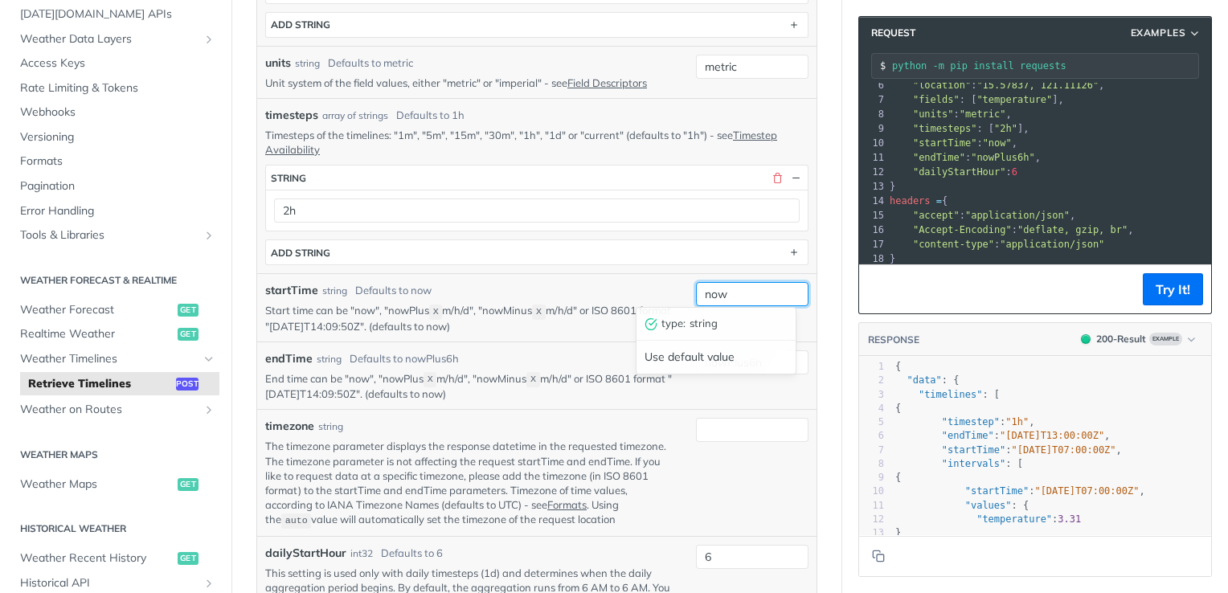
click at [706, 282] on input "now" at bounding box center [752, 294] width 112 height 24
click at [566, 350] on div "endTime string Defaults to nowPlus6h" at bounding box center [468, 358] width 407 height 17
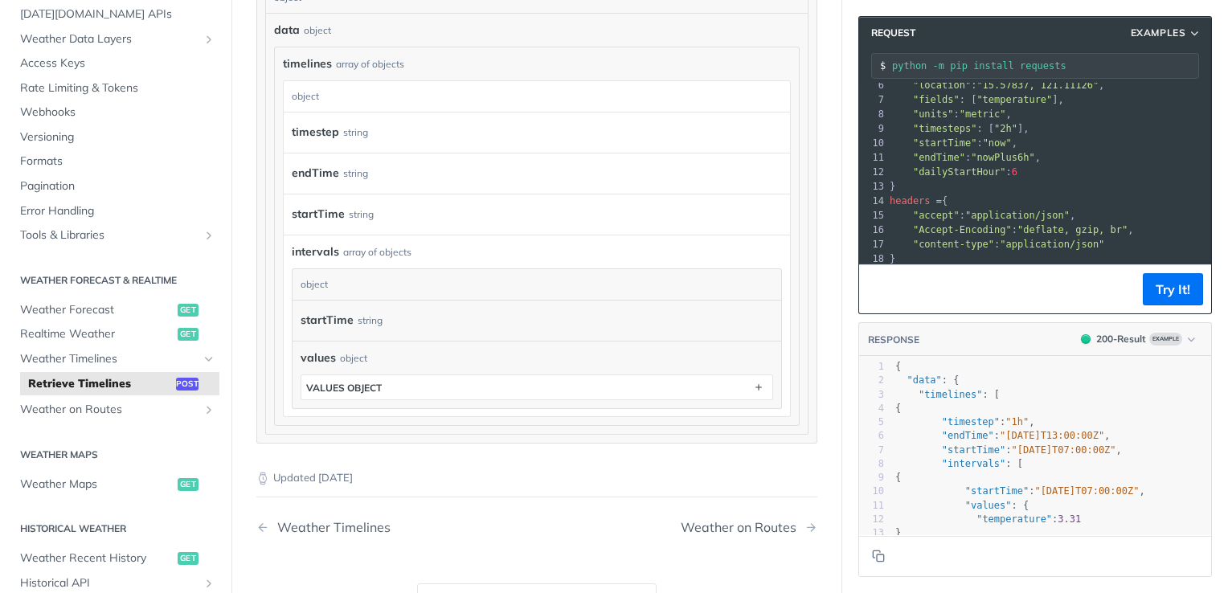
scroll to position [1285, 0]
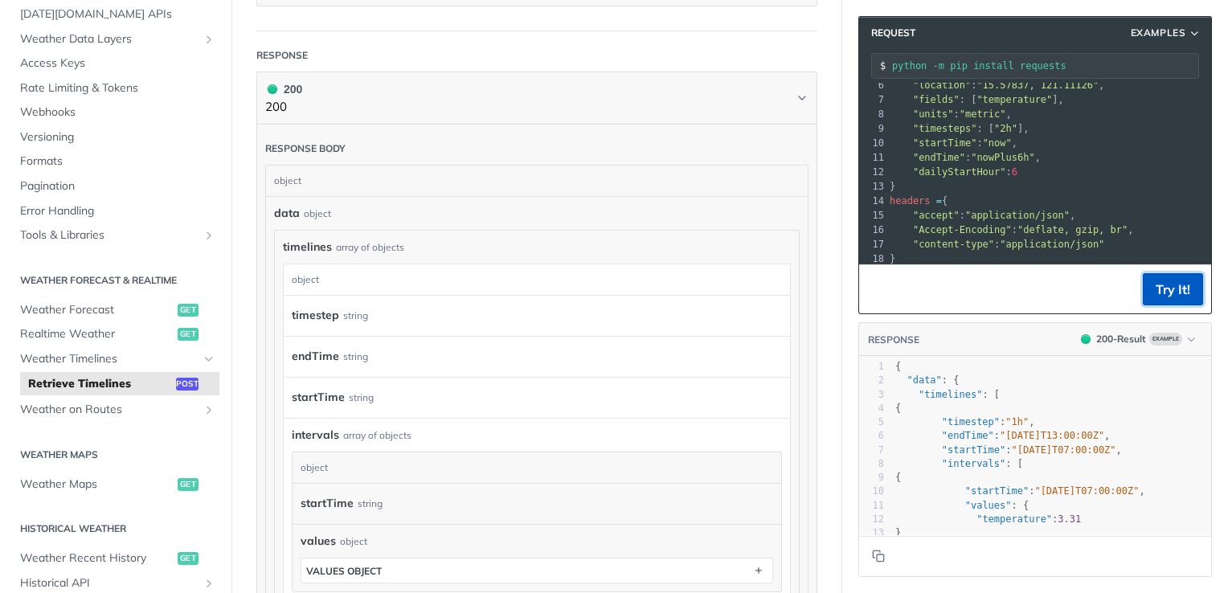
click at [1157, 288] on button "Try It!" at bounding box center [1172, 289] width 60 height 32
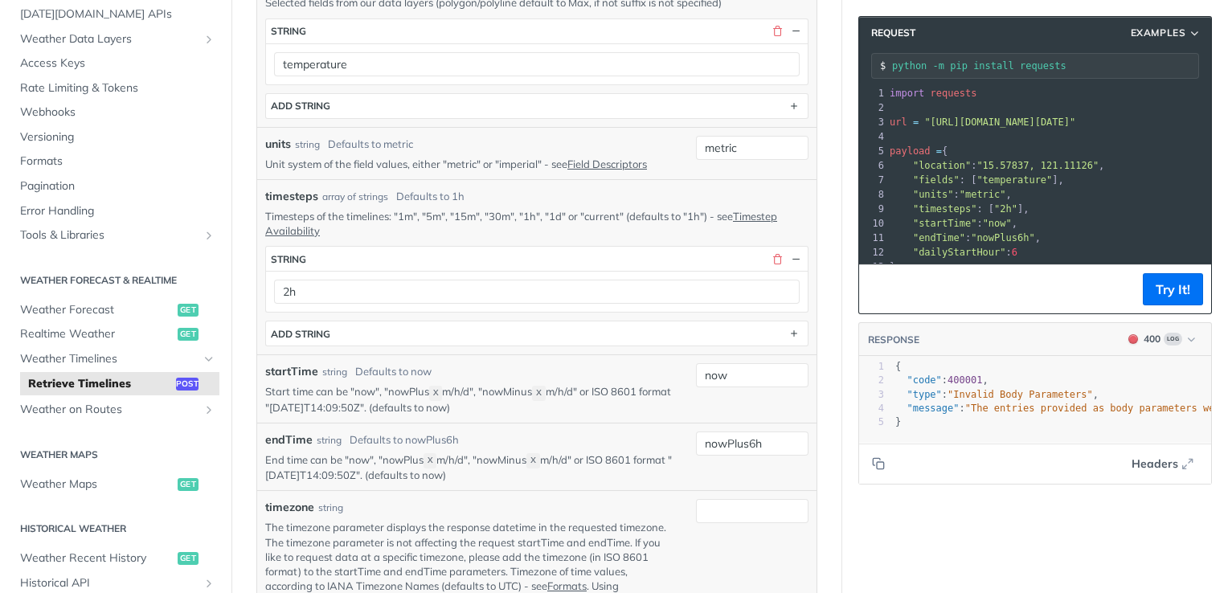
scroll to position [0, 30]
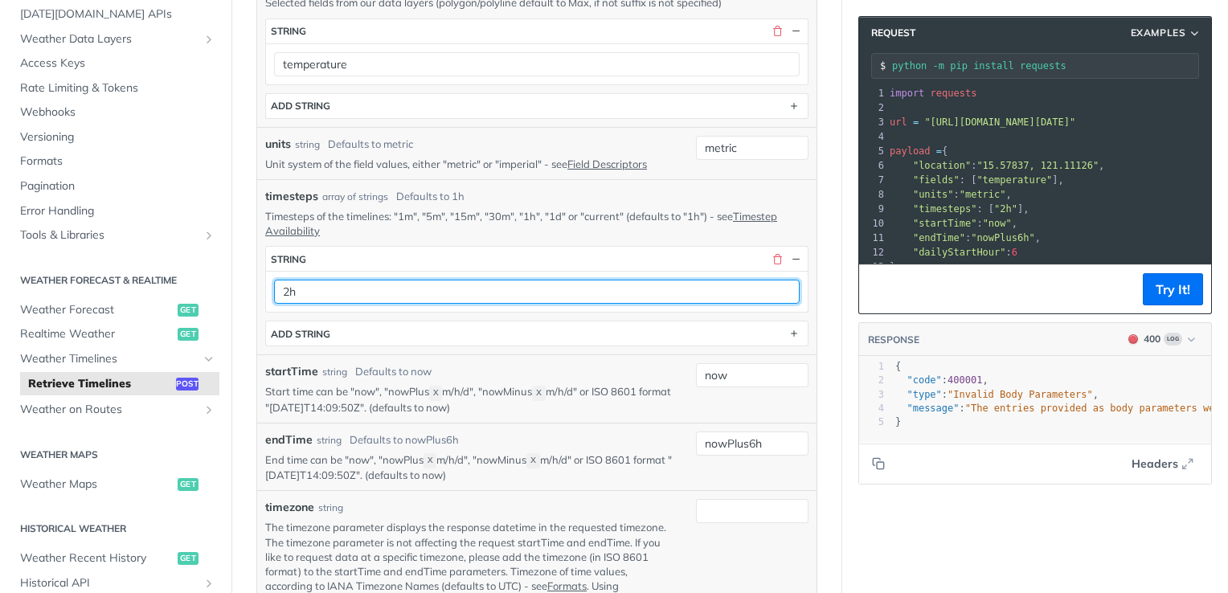
click at [446, 281] on input "2h" at bounding box center [536, 292] width 525 height 24
drag, startPoint x: 392, startPoint y: 284, endPoint x: 271, endPoint y: 276, distance: 121.6
click at [271, 276] on div "2h type : string" at bounding box center [536, 291] width 541 height 41
type input "1h"
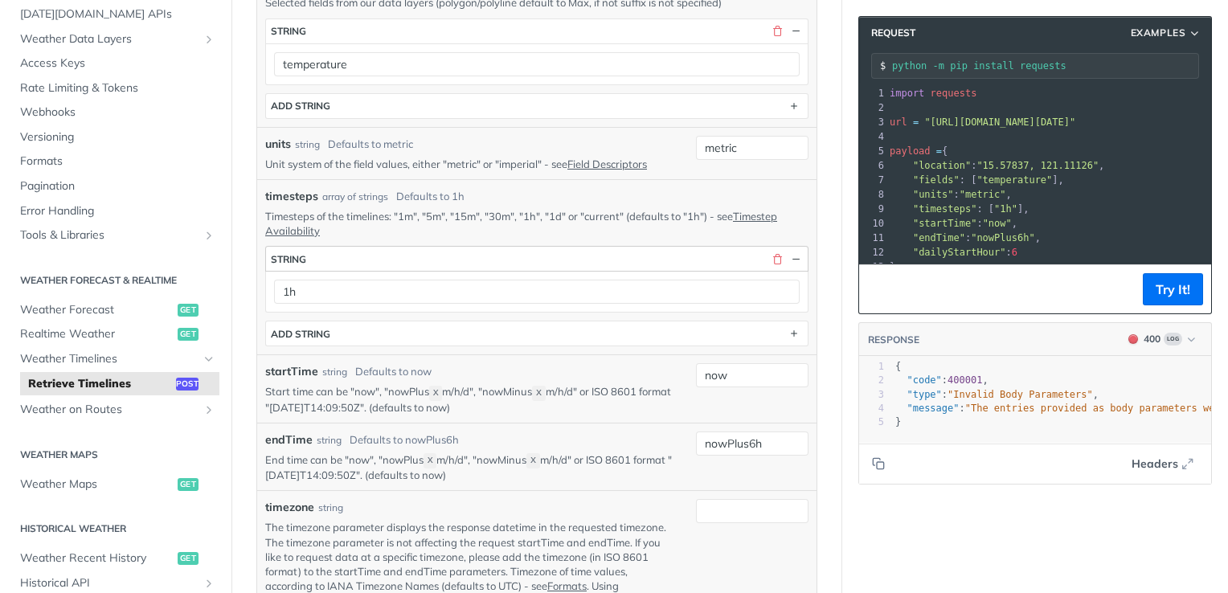
click at [373, 246] on section "string 1h" at bounding box center [536, 279] width 543 height 67
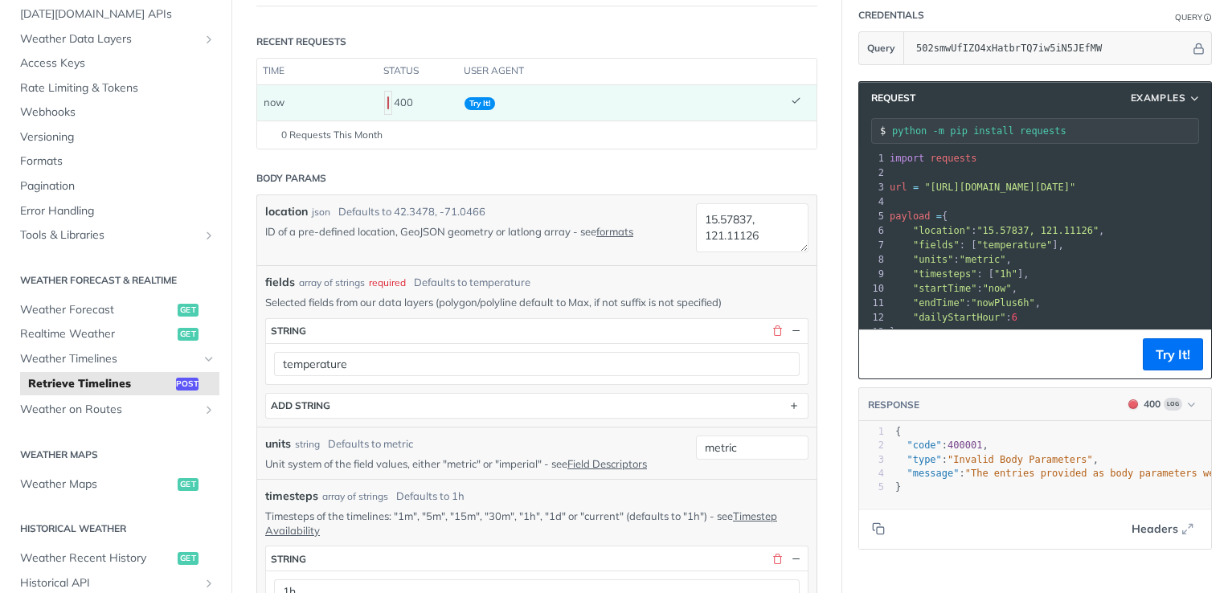
scroll to position [2, 0]
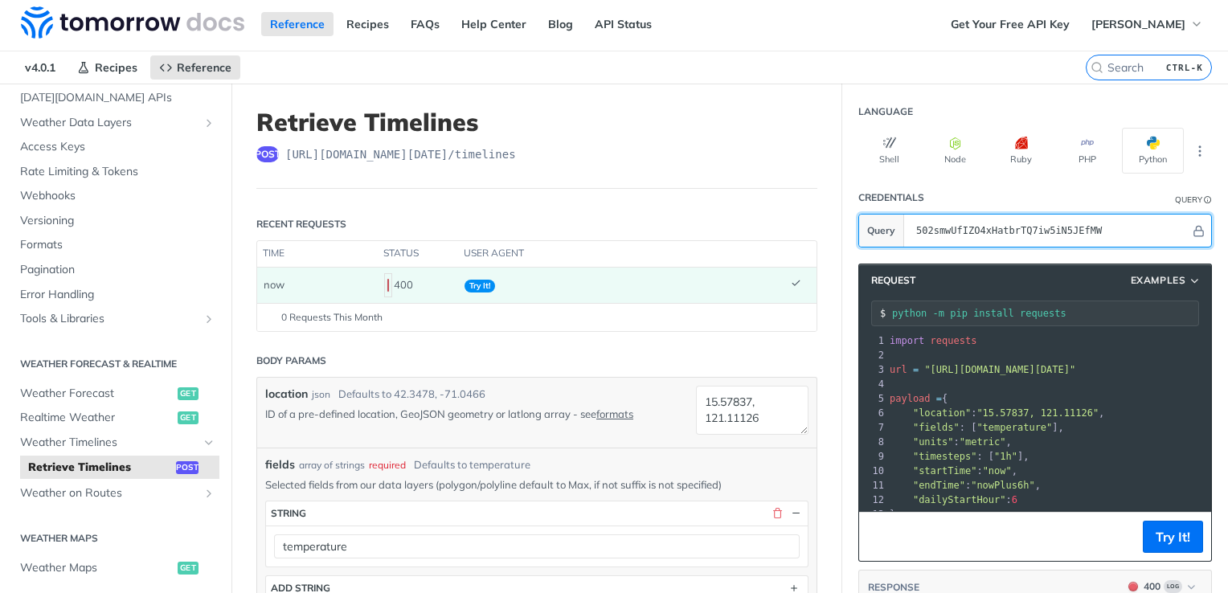
click at [996, 224] on input "502smwUfIZO4xHatbrTQ7iw5iN5JEfMW" at bounding box center [1049, 231] width 282 height 32
click at [954, 202] on header "Credentials Query" at bounding box center [1034, 198] width 353 height 32
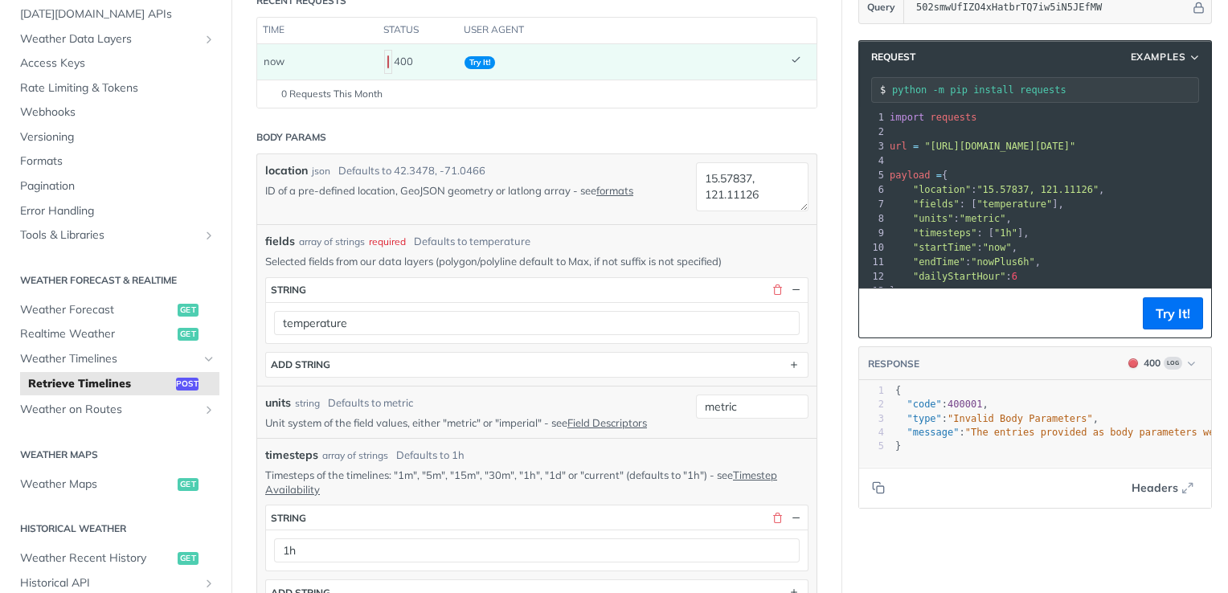
scroll to position [243, 0]
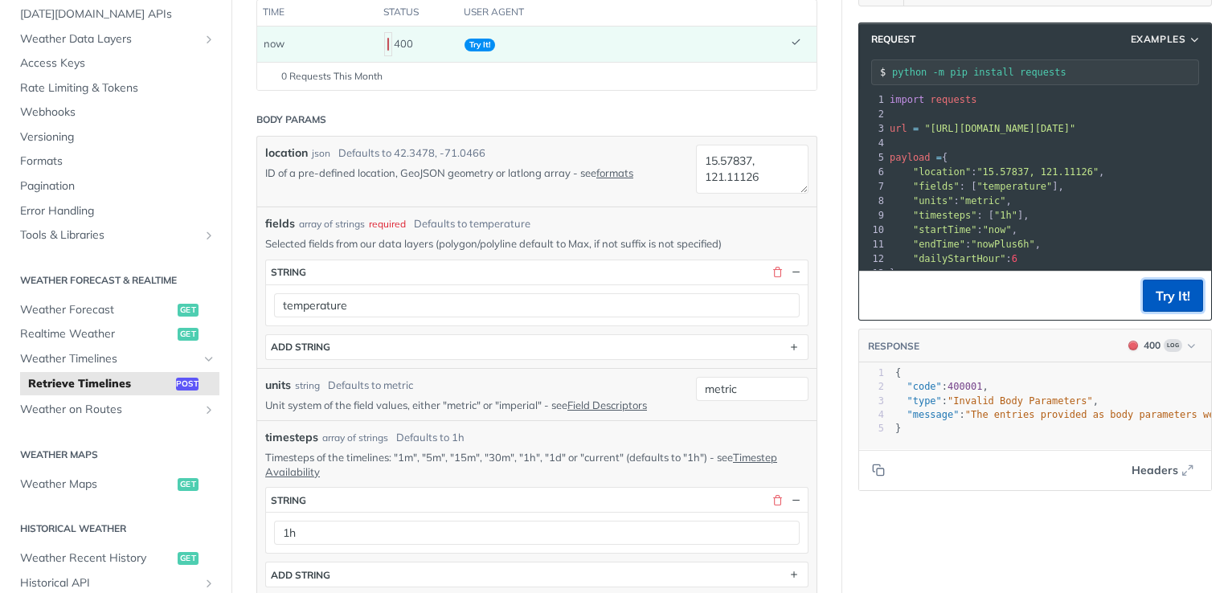
click at [1145, 298] on button "Try It!" at bounding box center [1172, 296] width 60 height 32
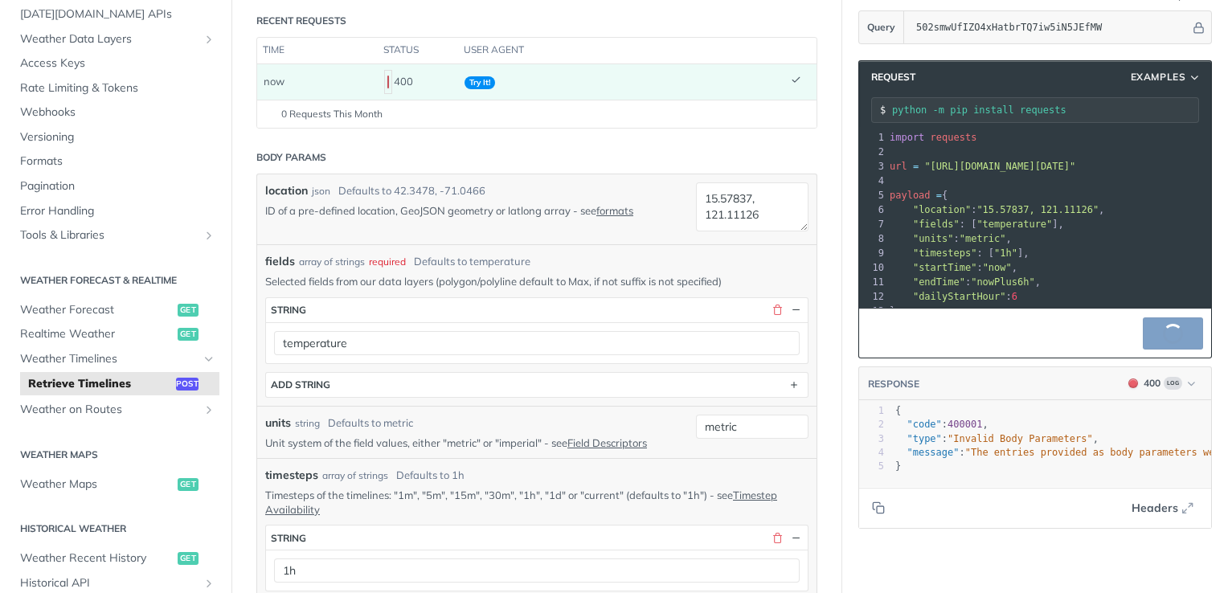
scroll to position [324, 0]
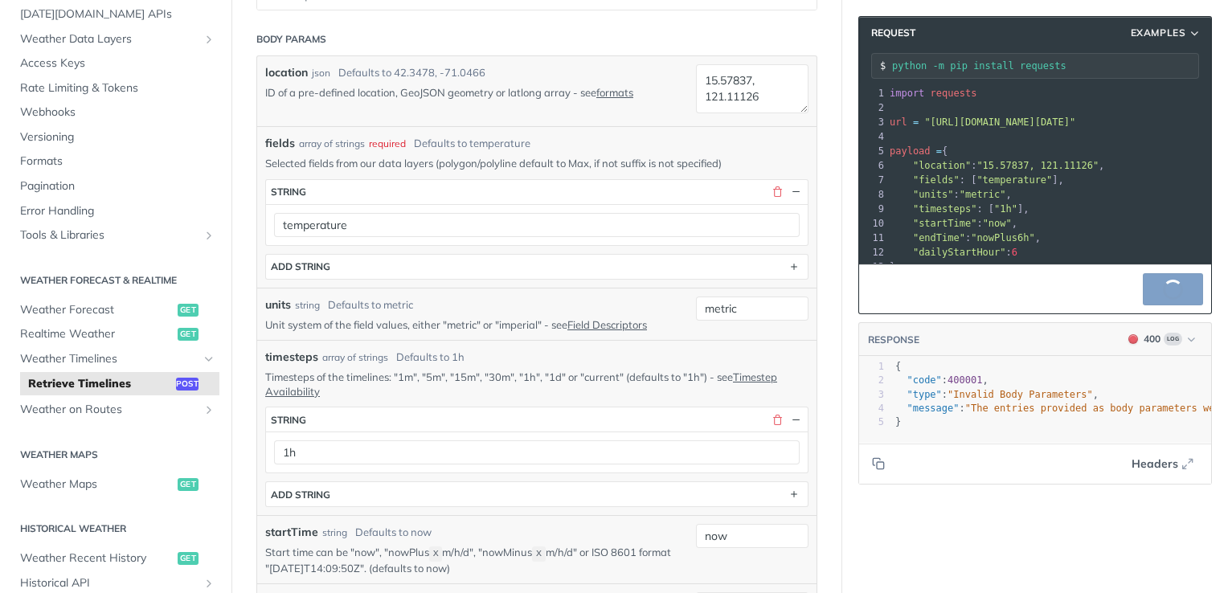
click at [1073, 115] on pre "url = "https://api.tomorrow.io/v4/timelines?apikey=502smwUfIZO4xHatbrTQ7iw5iN5J…" at bounding box center [1111, 122] width 451 height 14
click at [1084, 113] on pre "​" at bounding box center [1111, 107] width 451 height 14
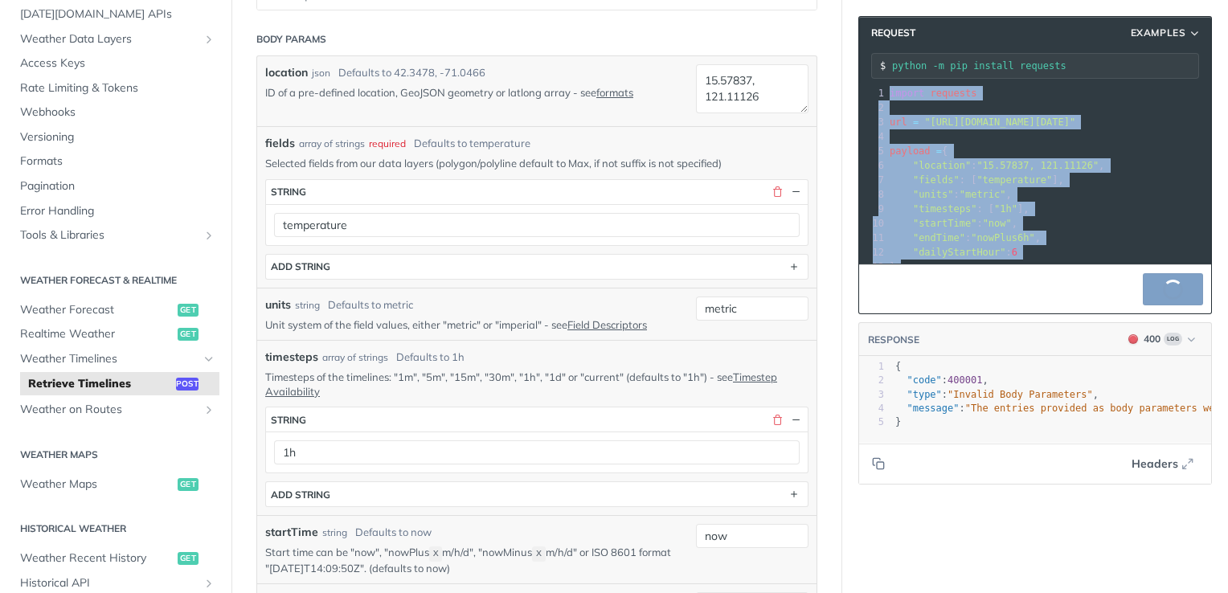
copy div "import requests 2 ​ 3 url = "https://api.tomorrow.io/v4/timelines?apikey=502smw…"
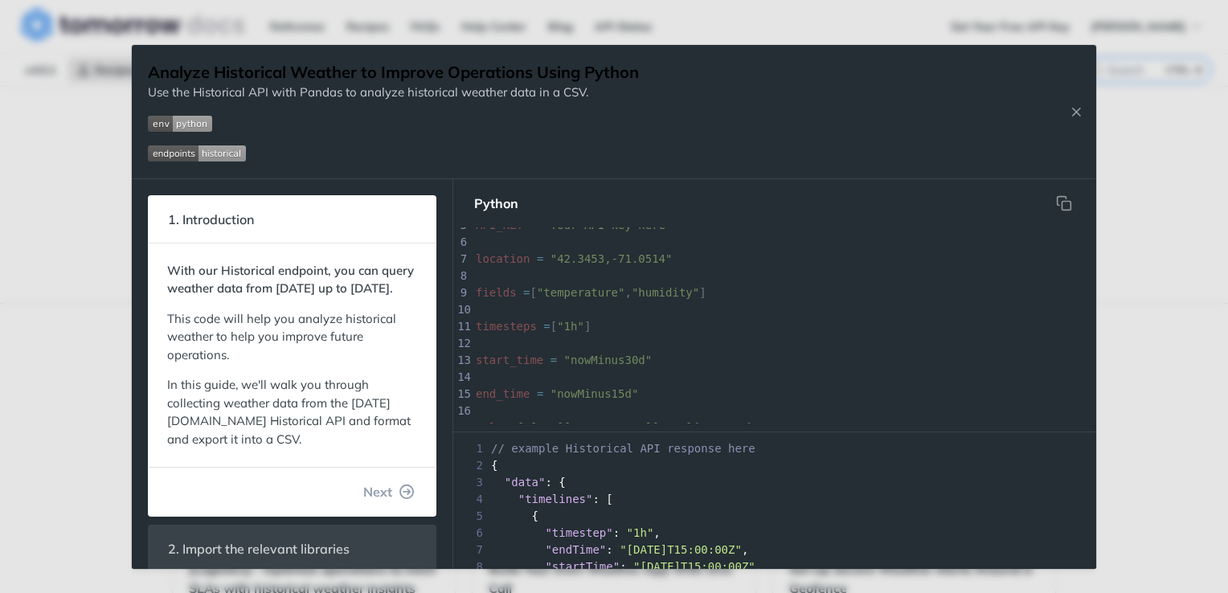
scroll to position [241, 0]
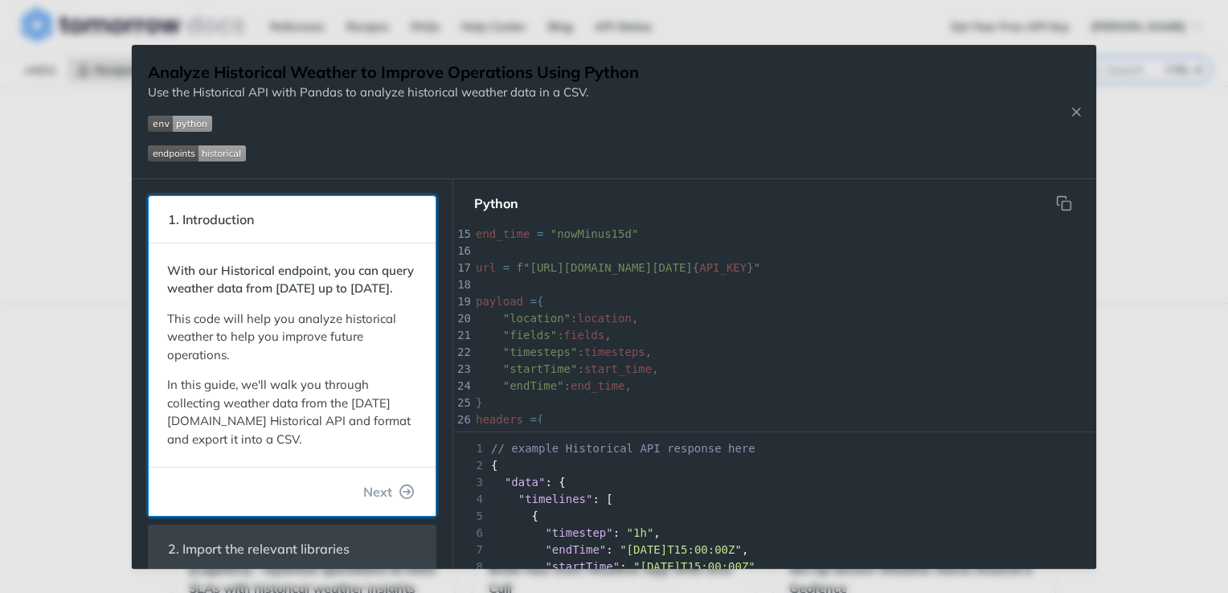
click at [298, 287] on strong "With our Historical endpoint, you can query weather data from January 1st, 2000…" at bounding box center [290, 280] width 247 height 34
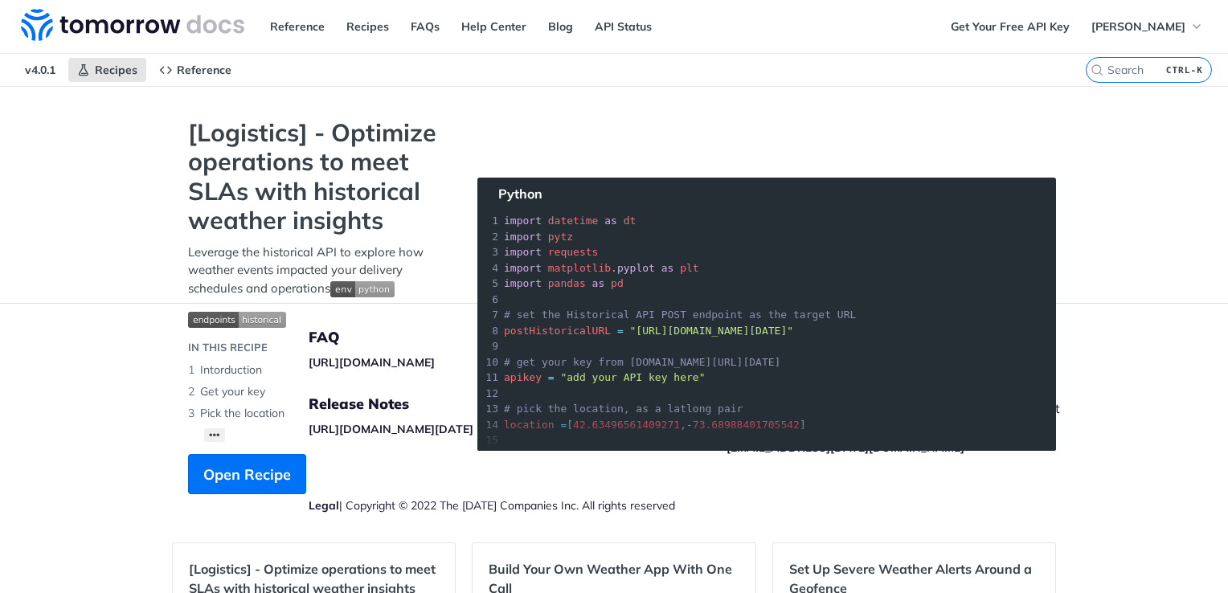
click at [578, 301] on section "[Logistics] - Optimize operations to meet SLAs with historical weather insights…" at bounding box center [614, 322] width 884 height 408
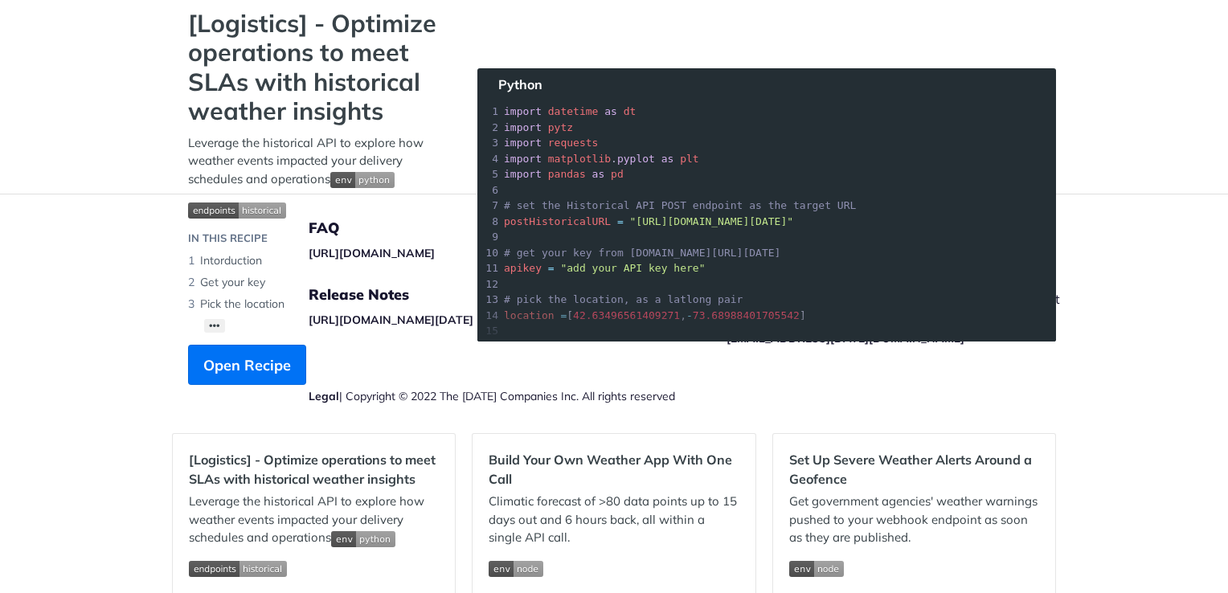
scroll to position [241, 0]
